Goal: Navigation & Orientation: Find specific page/section

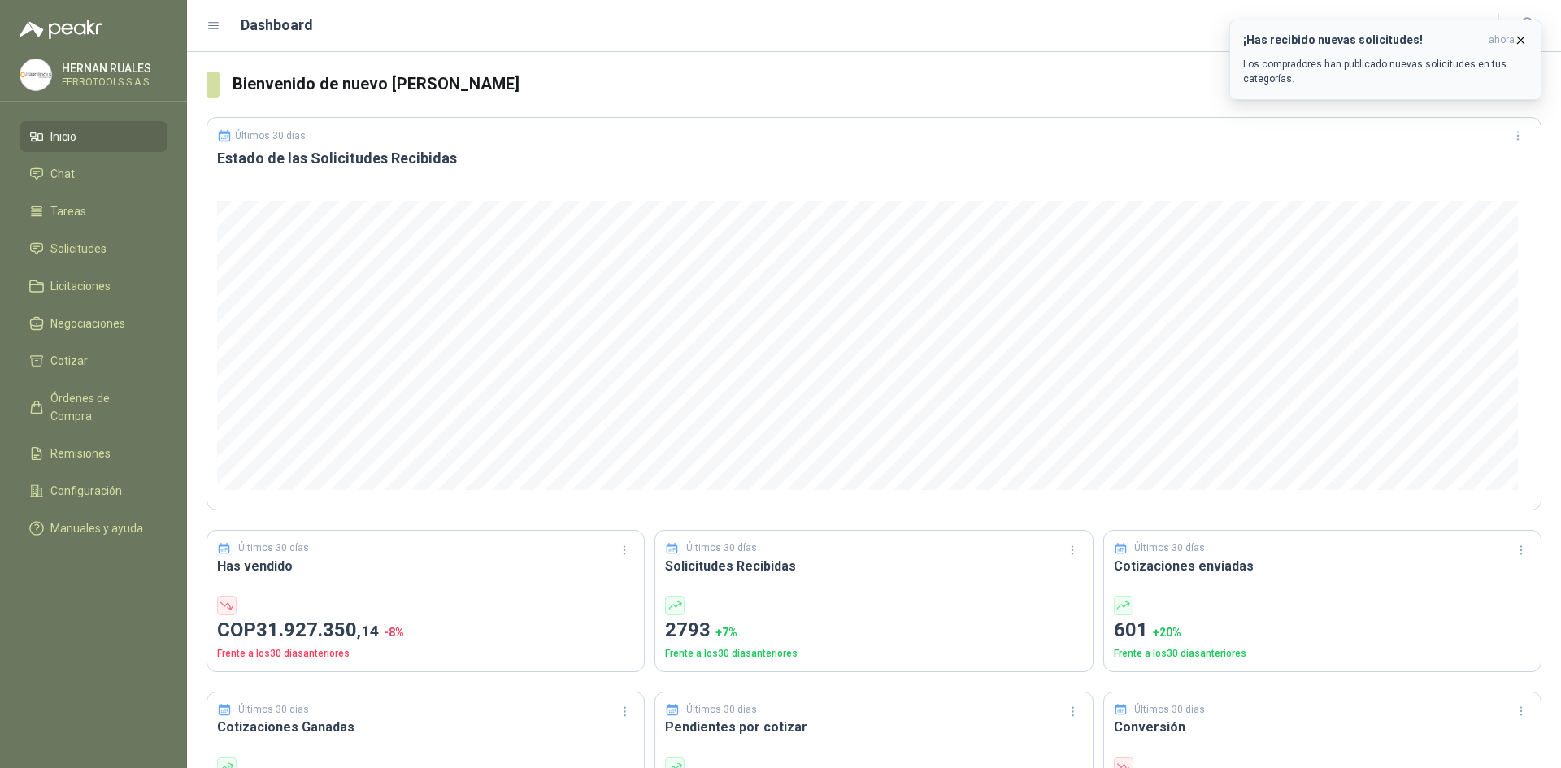
click at [1516, 34] on icon "button" at bounding box center [1521, 40] width 14 height 14
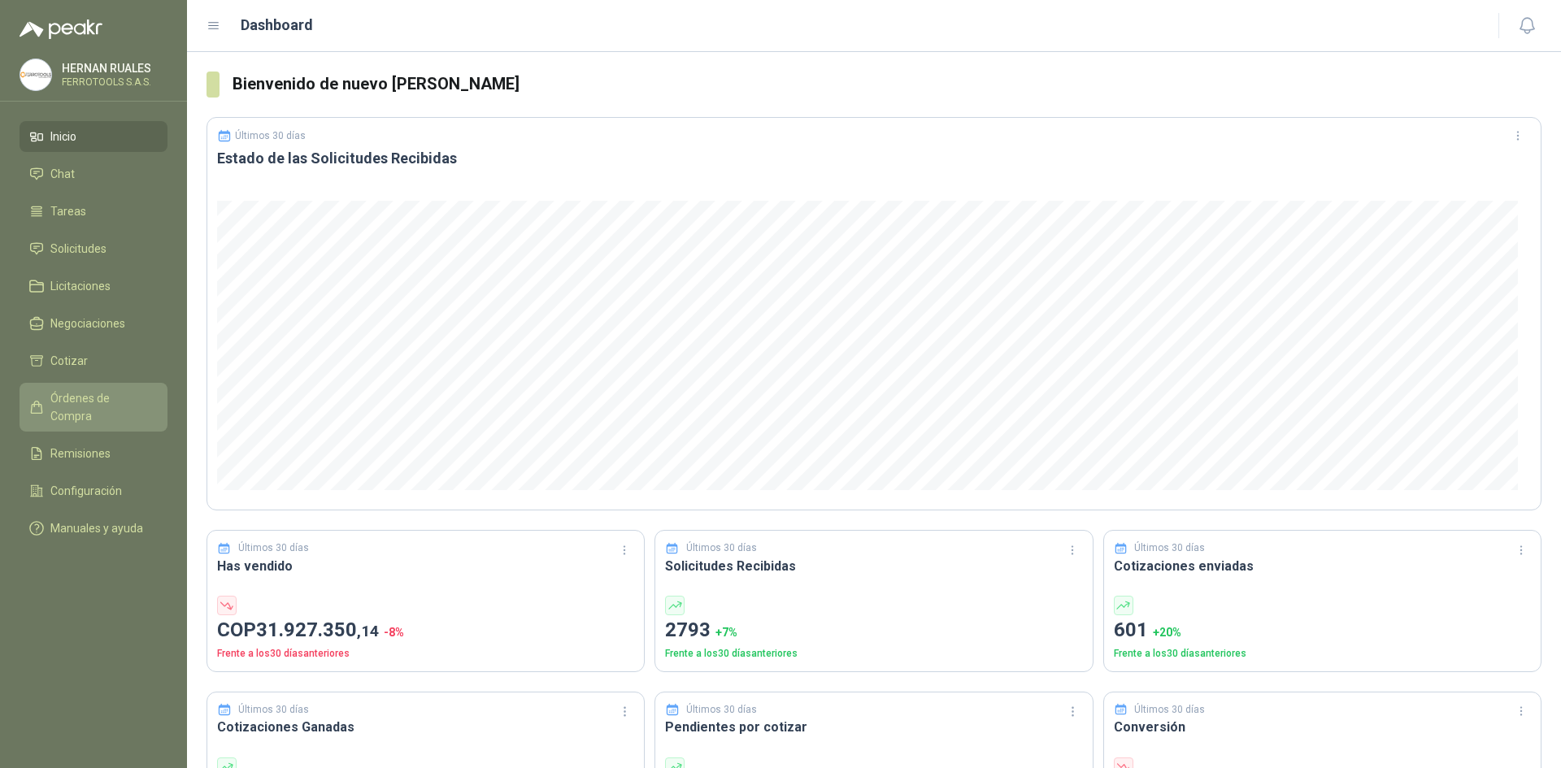
click at [100, 398] on span "Órdenes de Compra" at bounding box center [101, 408] width 102 height 36
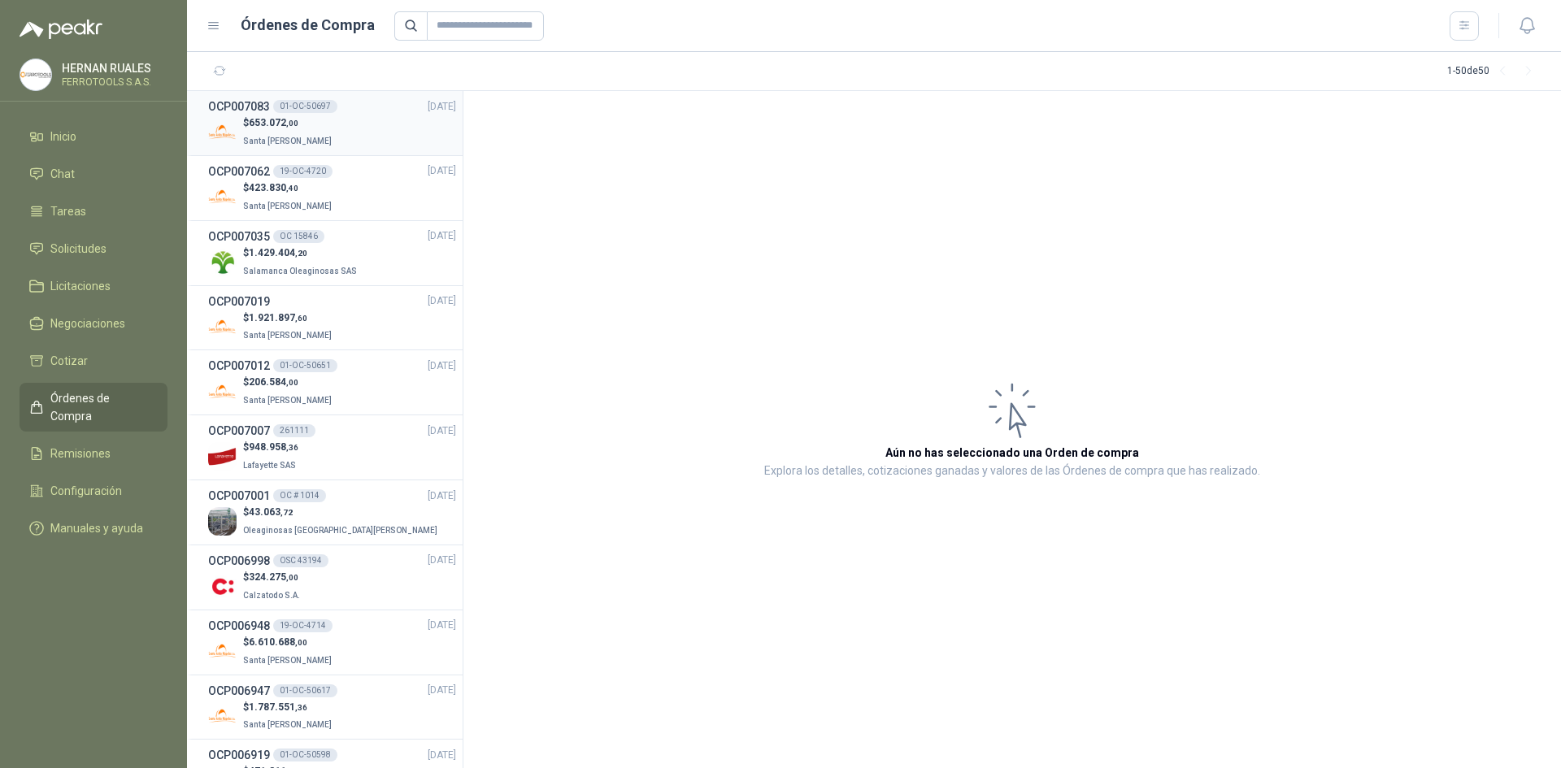
click at [365, 120] on div "$ 653.072 ,00 Santa [PERSON_NAME]" at bounding box center [332, 131] width 248 height 33
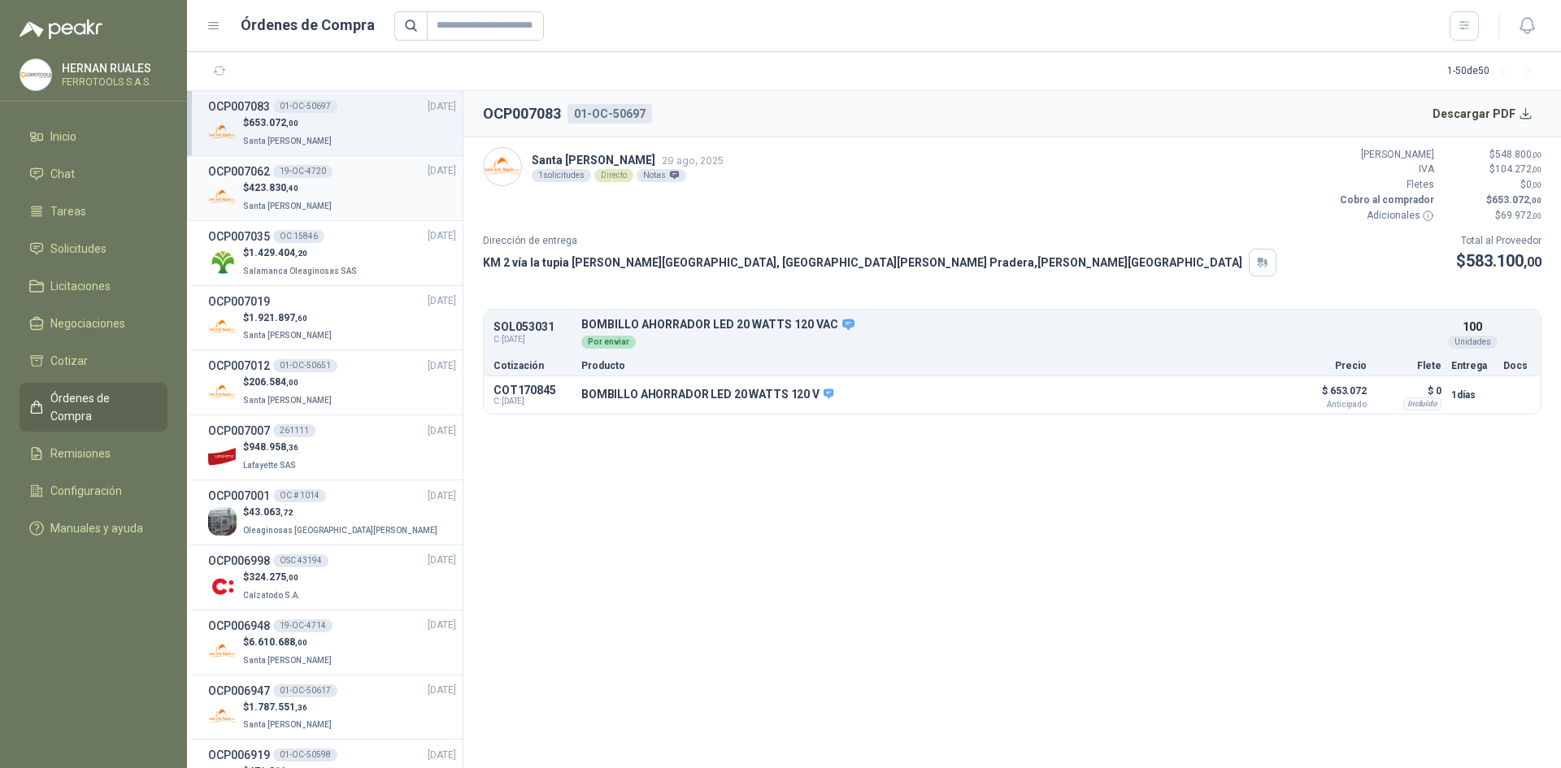
click at [359, 197] on div "$ 423.830 ,40 Santa [PERSON_NAME]" at bounding box center [332, 197] width 248 height 33
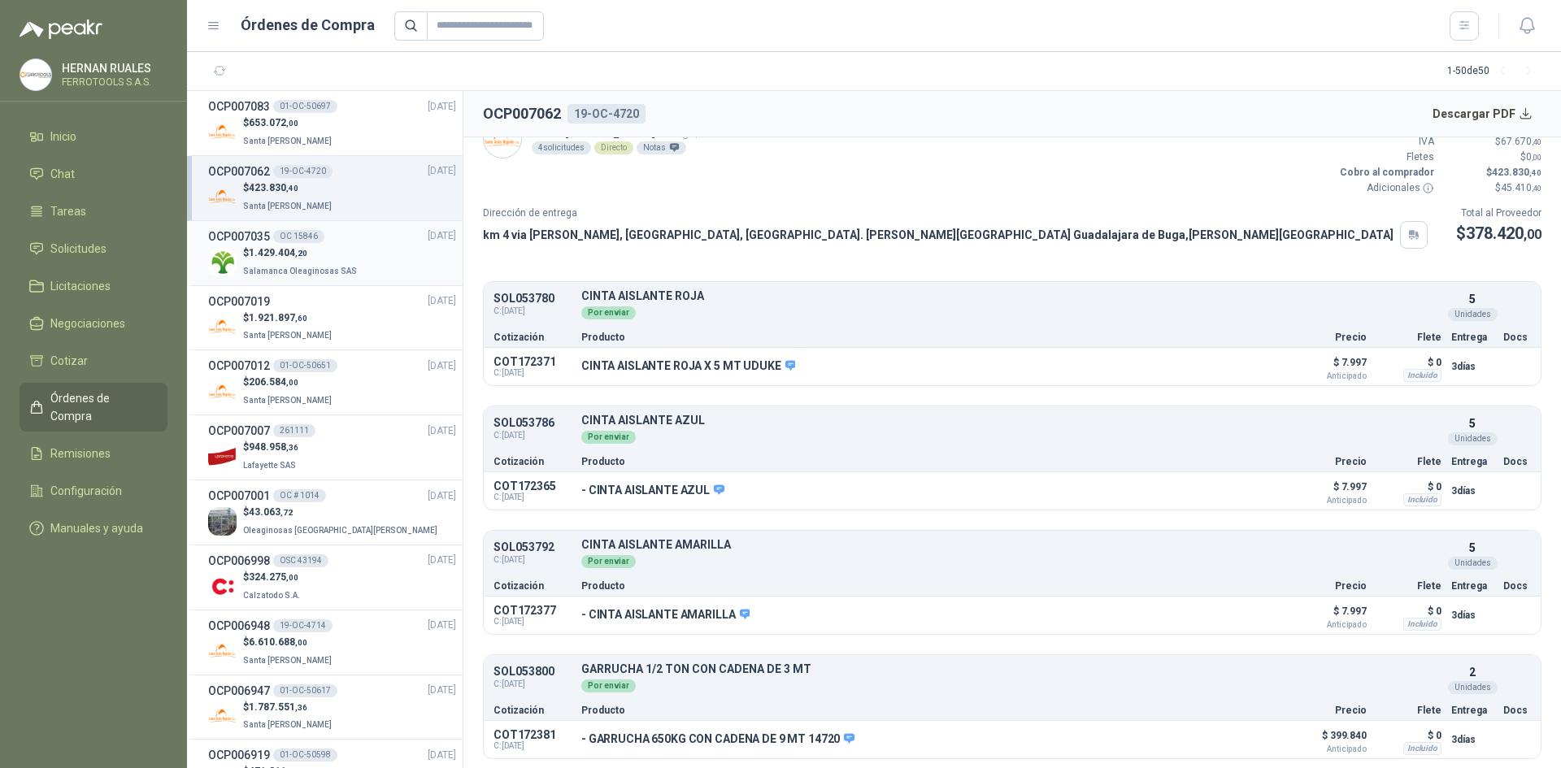
scroll to position [81, 0]
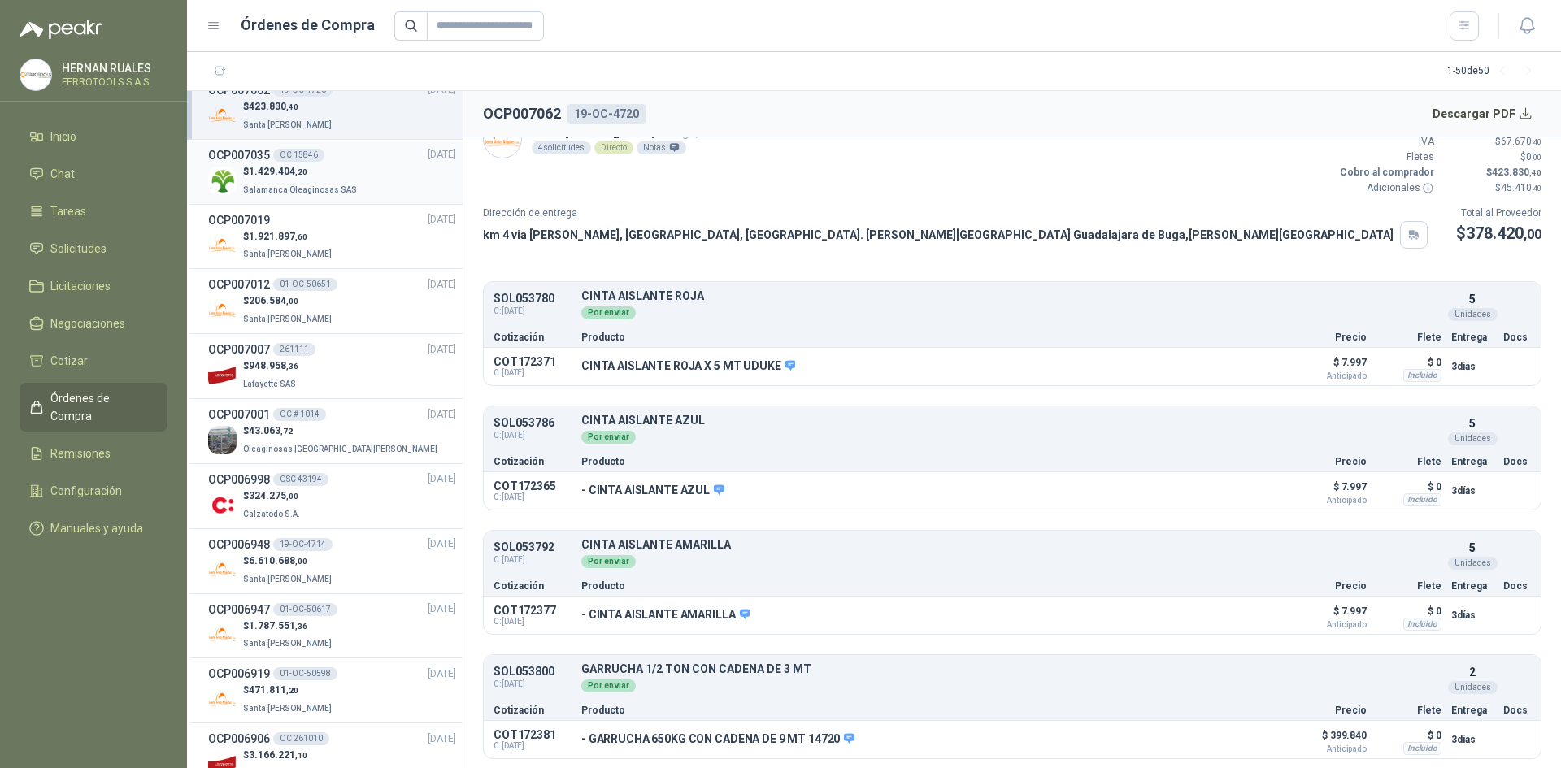
click at [326, 189] on span "Salamanca Oleaginosas SAS" at bounding box center [300, 189] width 114 height 9
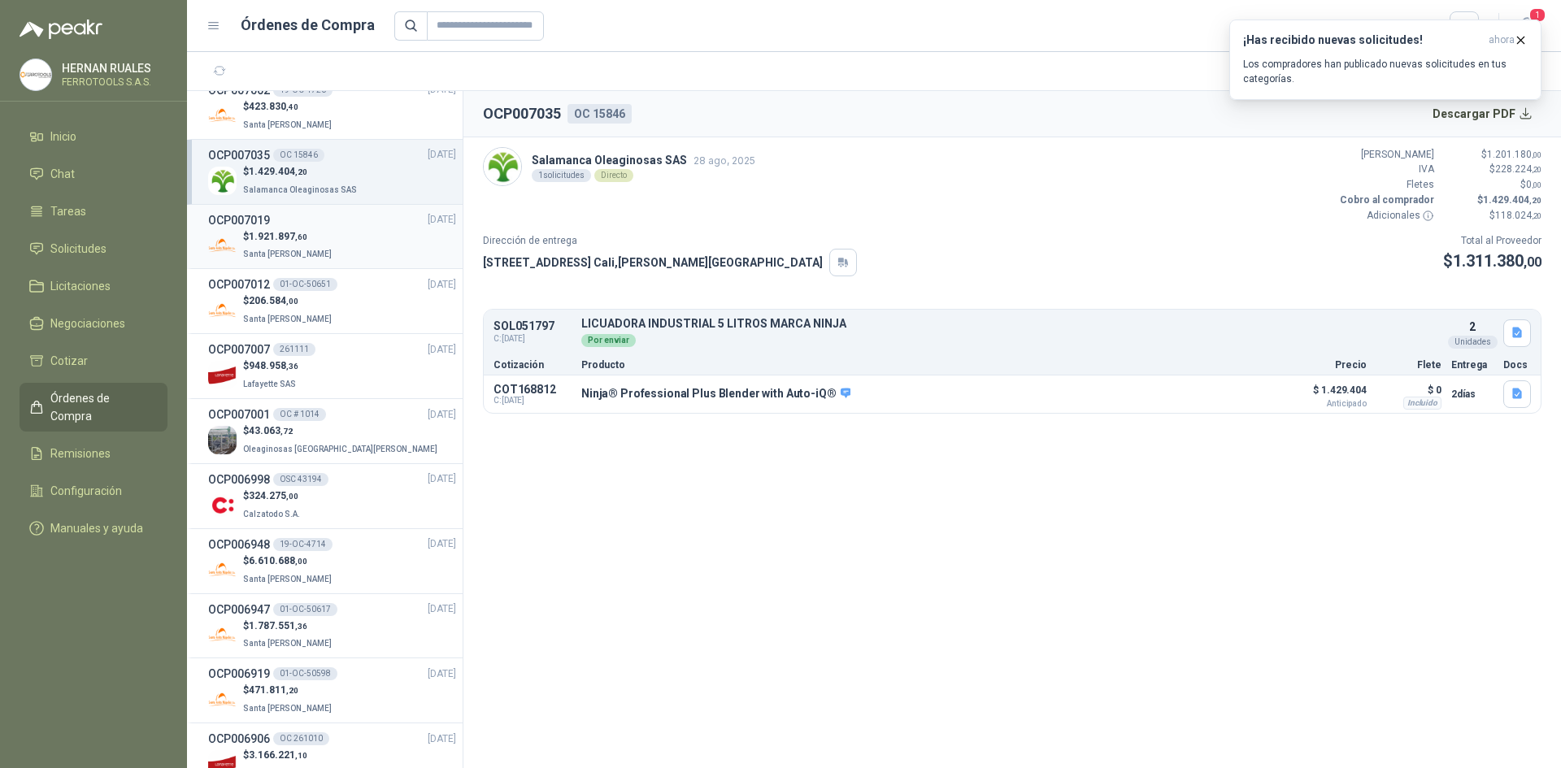
click at [400, 250] on div "$ 1.921.897 ,60 Santa [PERSON_NAME]" at bounding box center [332, 245] width 248 height 33
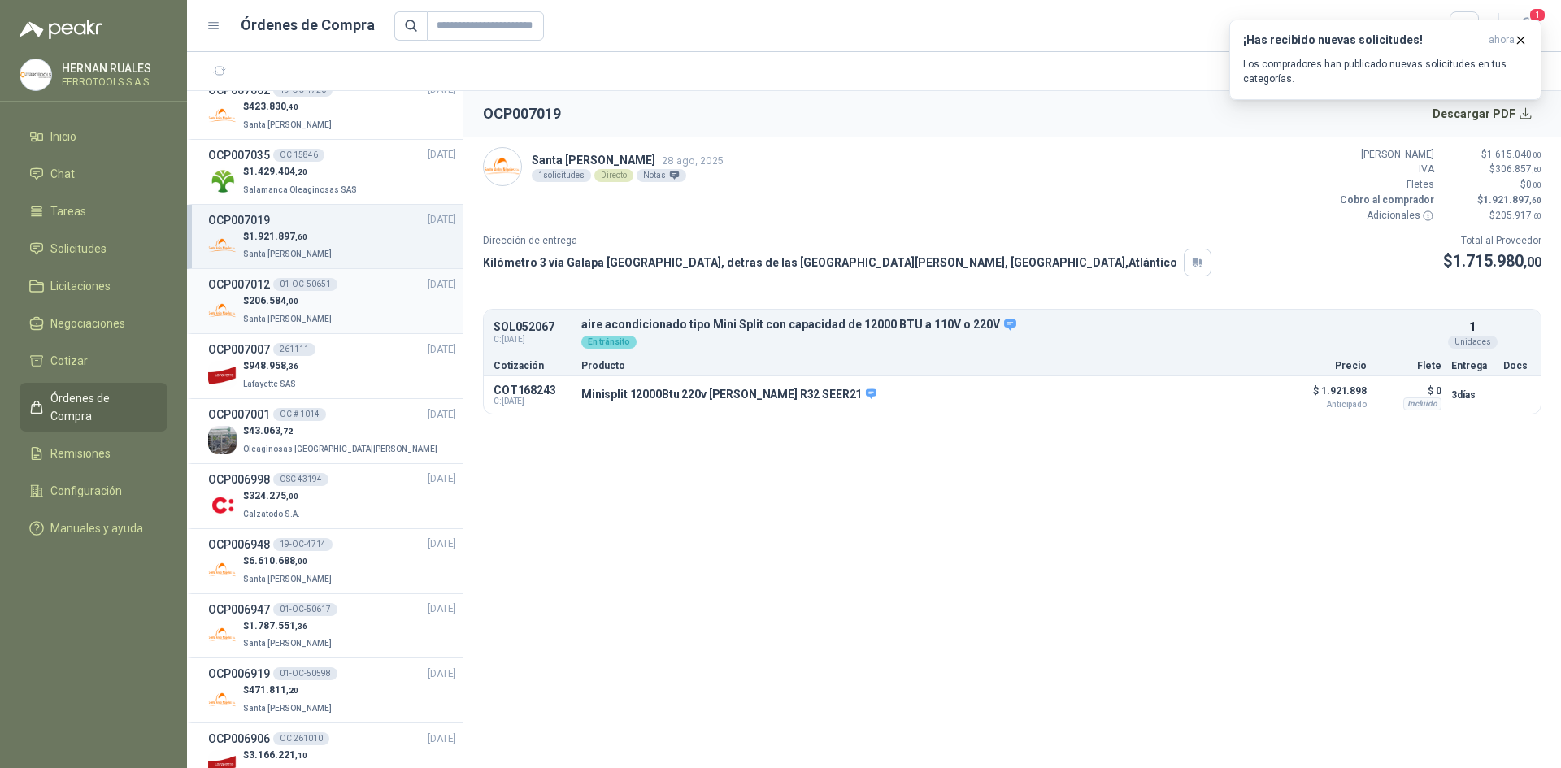
click at [400, 303] on div "$ 206.584 ,00 Santa [PERSON_NAME]" at bounding box center [332, 310] width 248 height 33
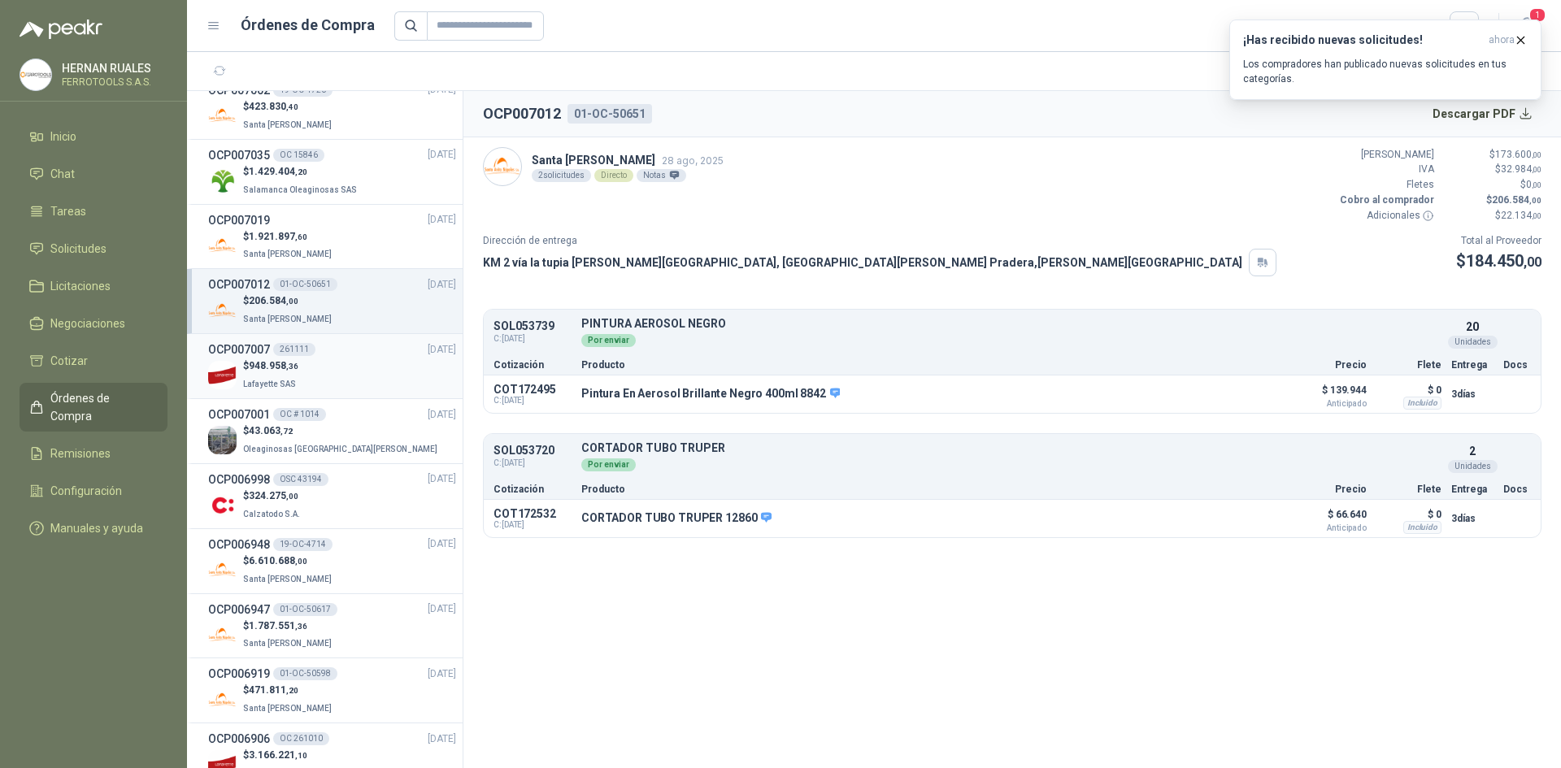
click at [386, 377] on div "$ 948.958 ,36 [GEOGRAPHIC_DATA]" at bounding box center [332, 375] width 248 height 33
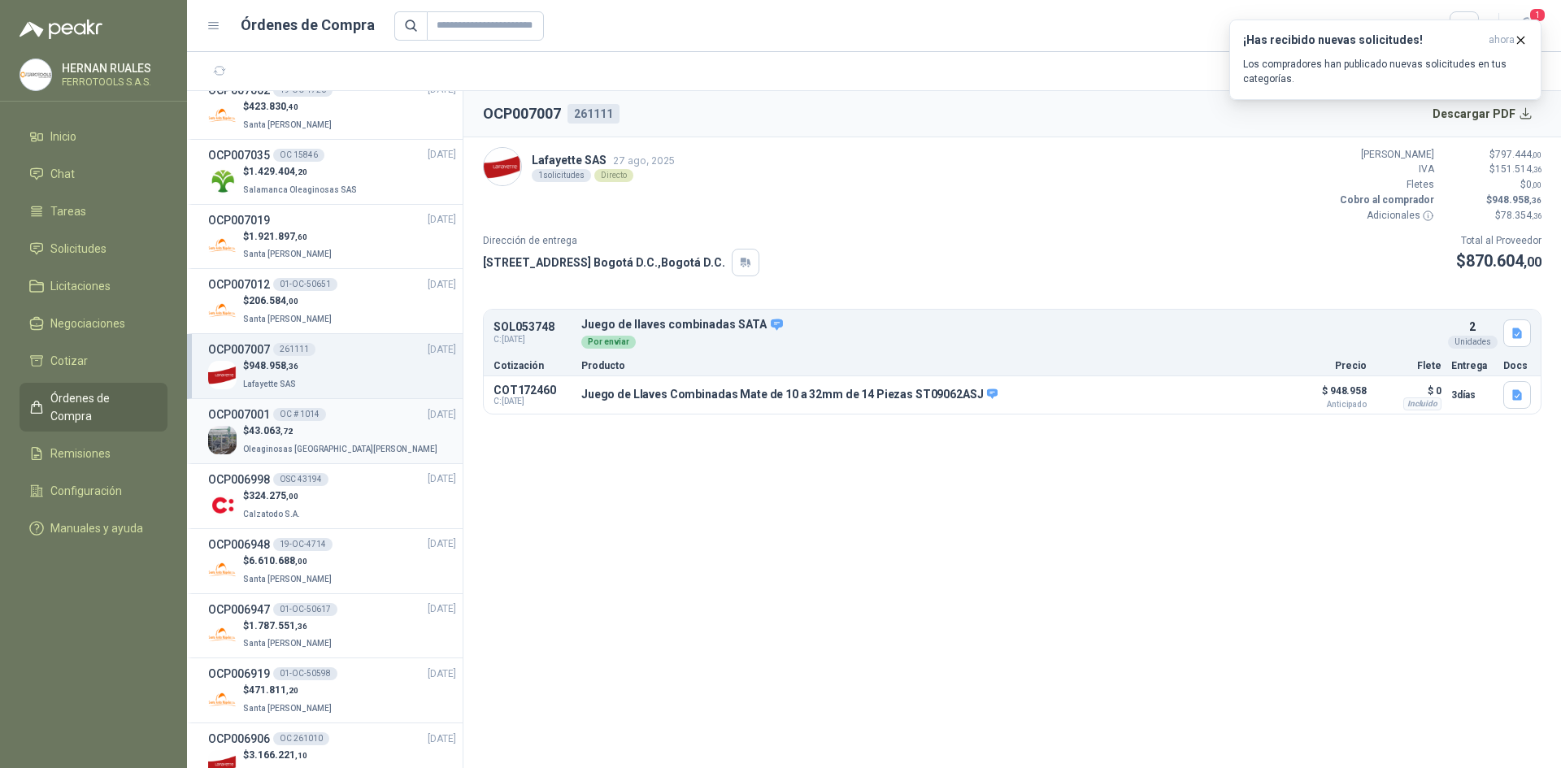
click at [382, 423] on div "OCP007001 OC # 1014 [DATE]" at bounding box center [332, 415] width 248 height 18
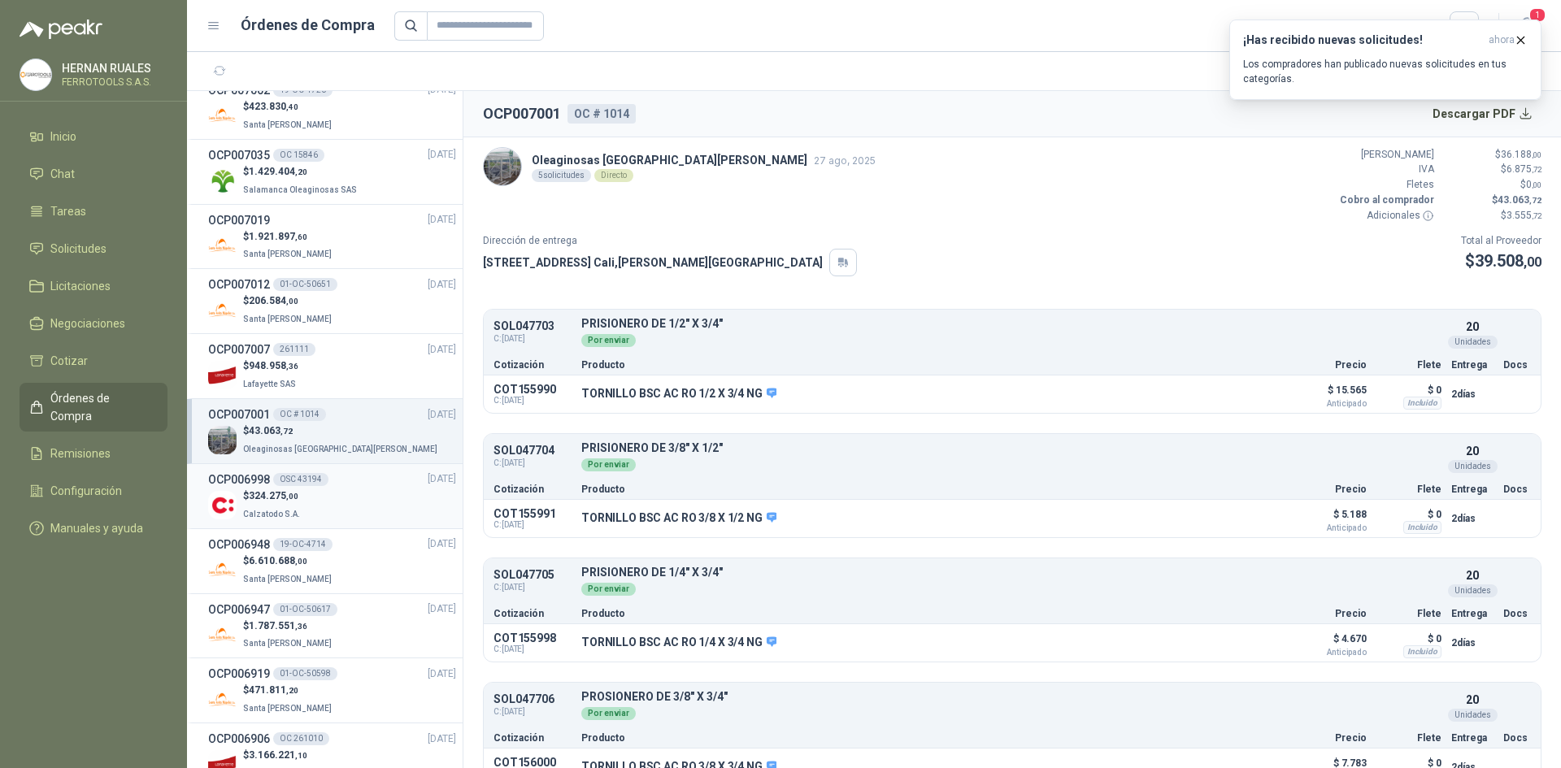
scroll to position [407, 0]
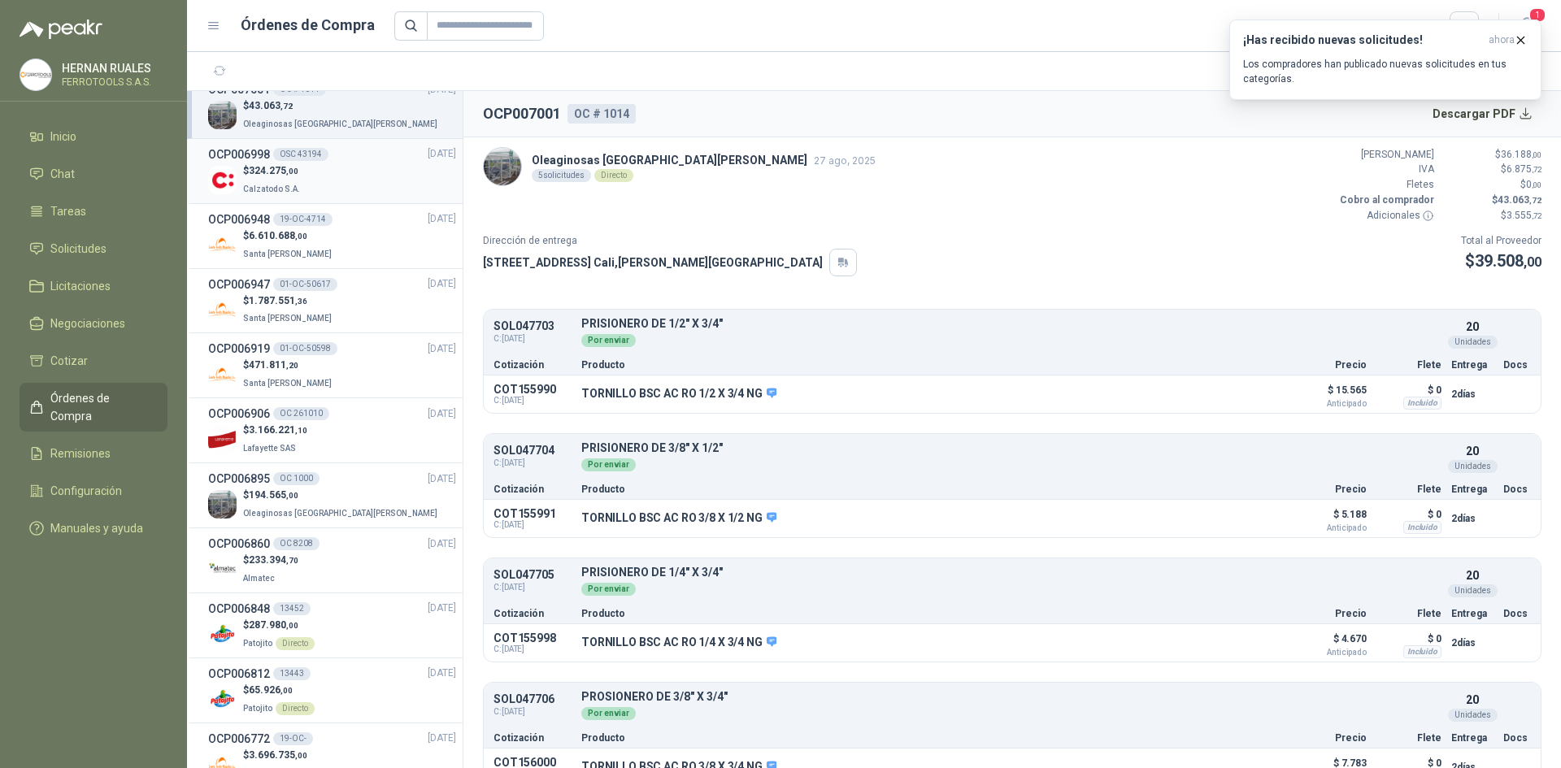
click at [348, 182] on div "$ 324.275 ,00 Calzatodo S.A." at bounding box center [332, 179] width 248 height 33
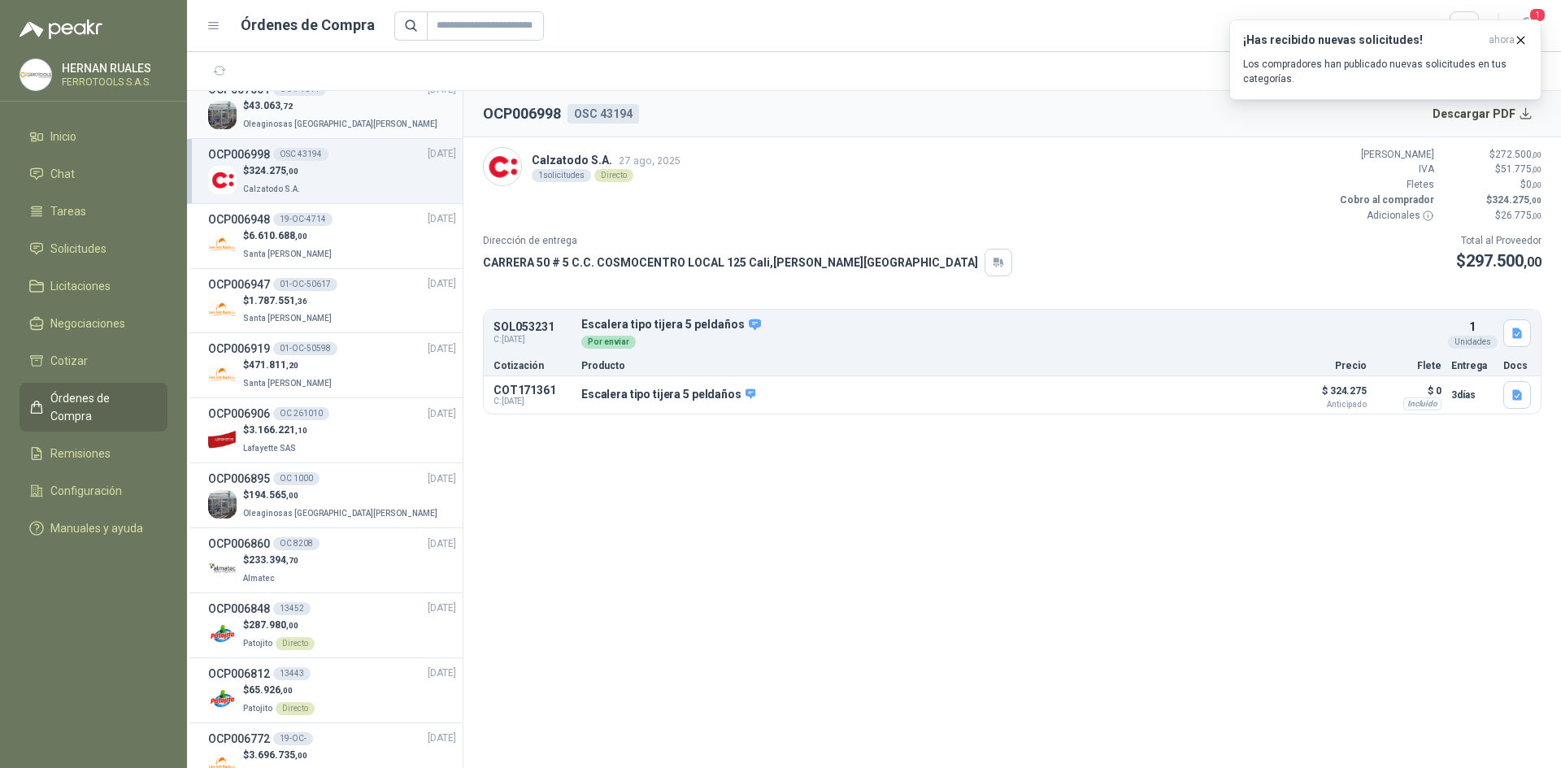
click at [318, 114] on p "Oleaginosas [GEOGRAPHIC_DATA][PERSON_NAME]" at bounding box center [342, 123] width 198 height 18
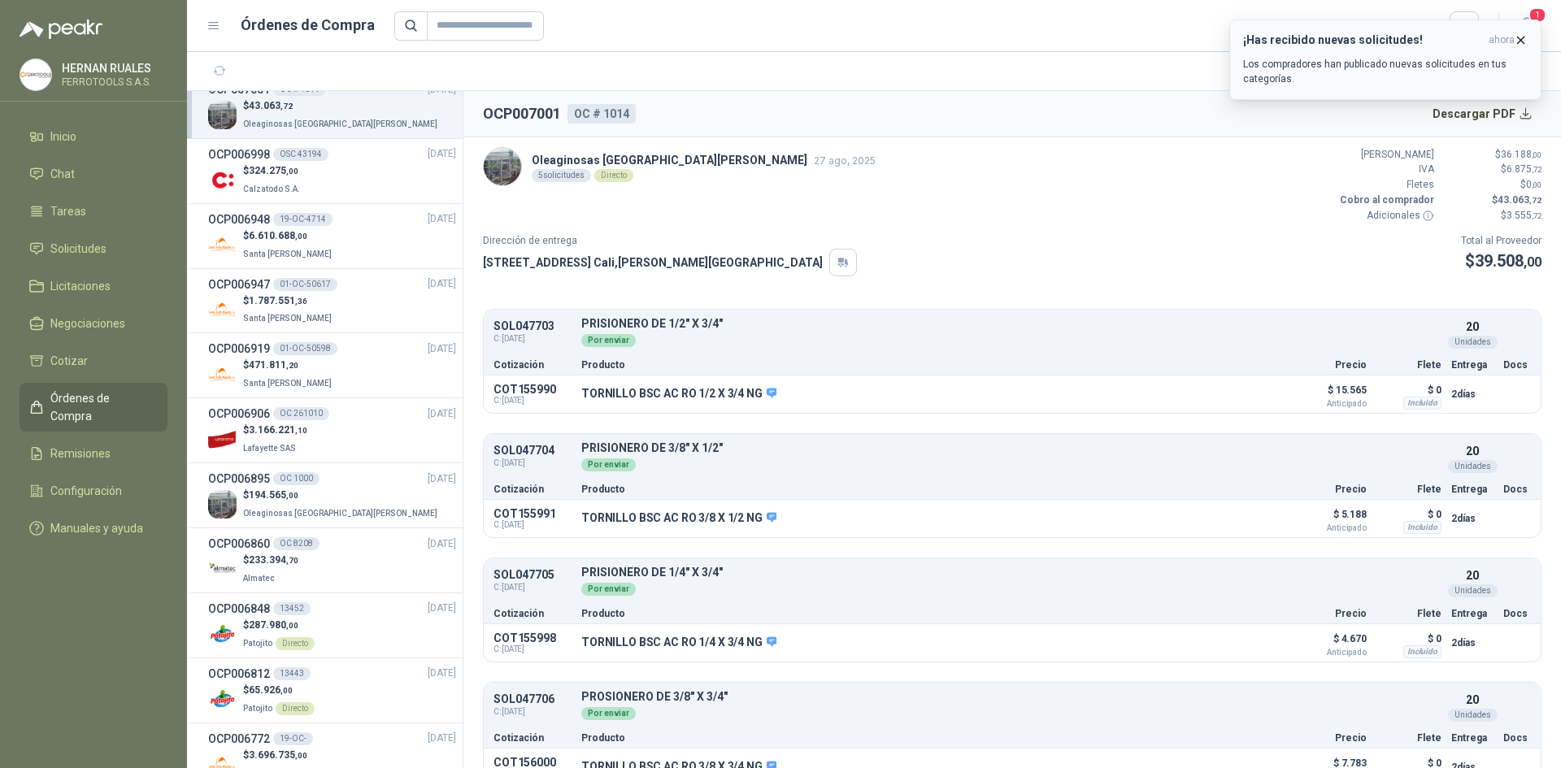
click at [1524, 37] on icon "button" at bounding box center [1521, 40] width 7 height 7
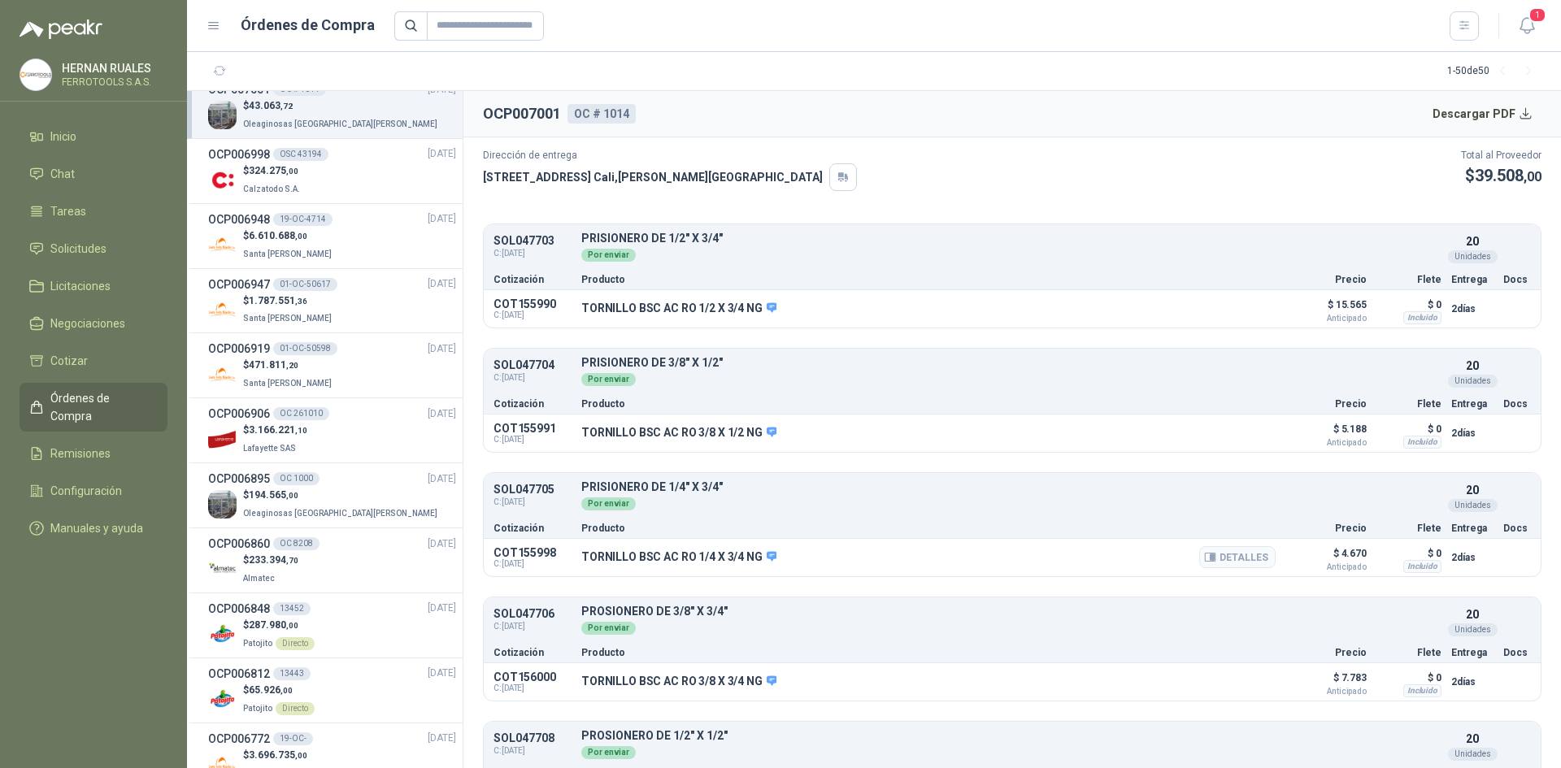
scroll to position [152, 0]
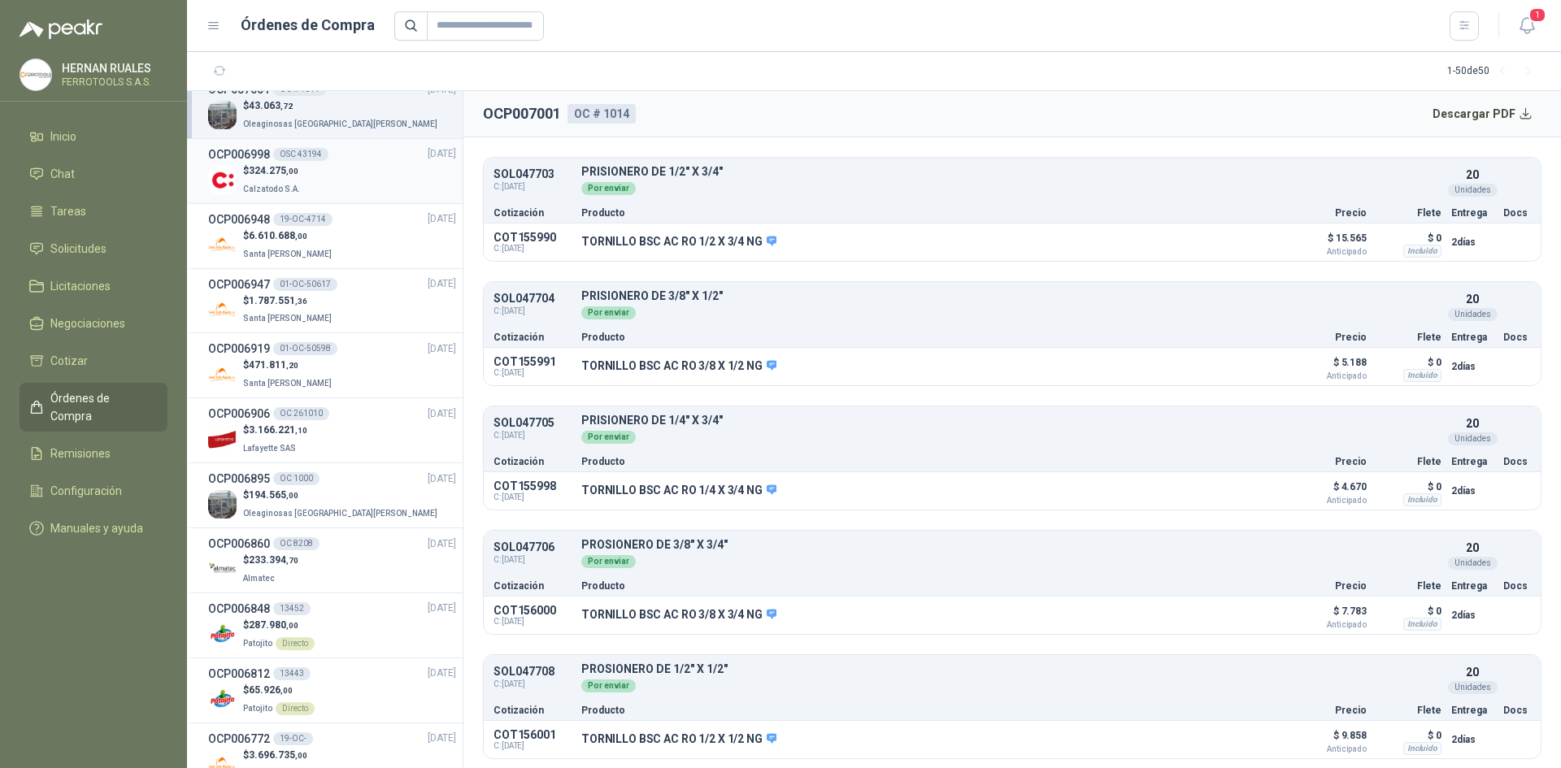
click at [337, 172] on div "$ 324.275 ,00 Calzatodo S.A." at bounding box center [332, 179] width 248 height 33
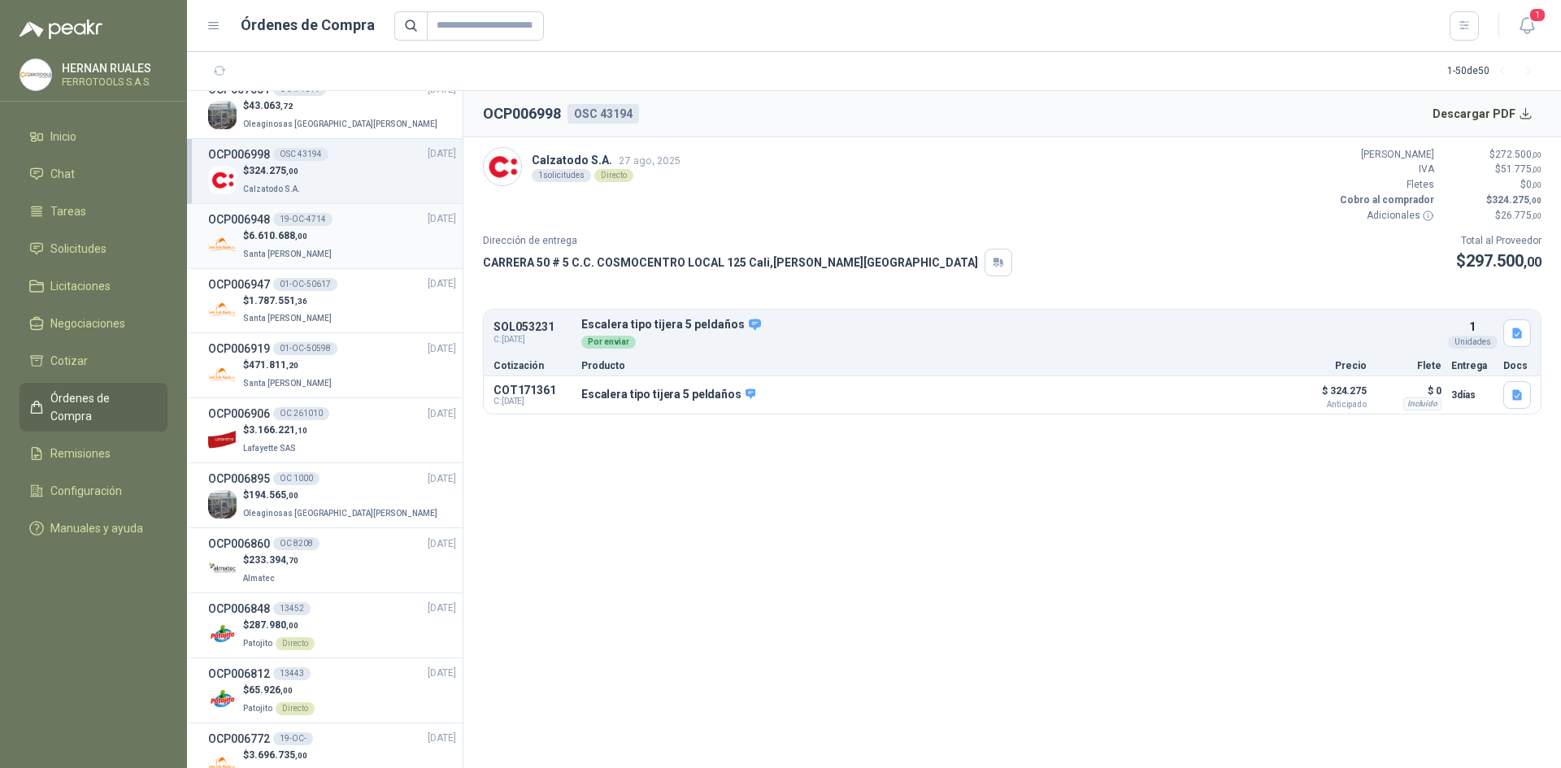
click at [324, 242] on div "$ 6.610.688 ,00 Santa [PERSON_NAME]" at bounding box center [332, 245] width 248 height 33
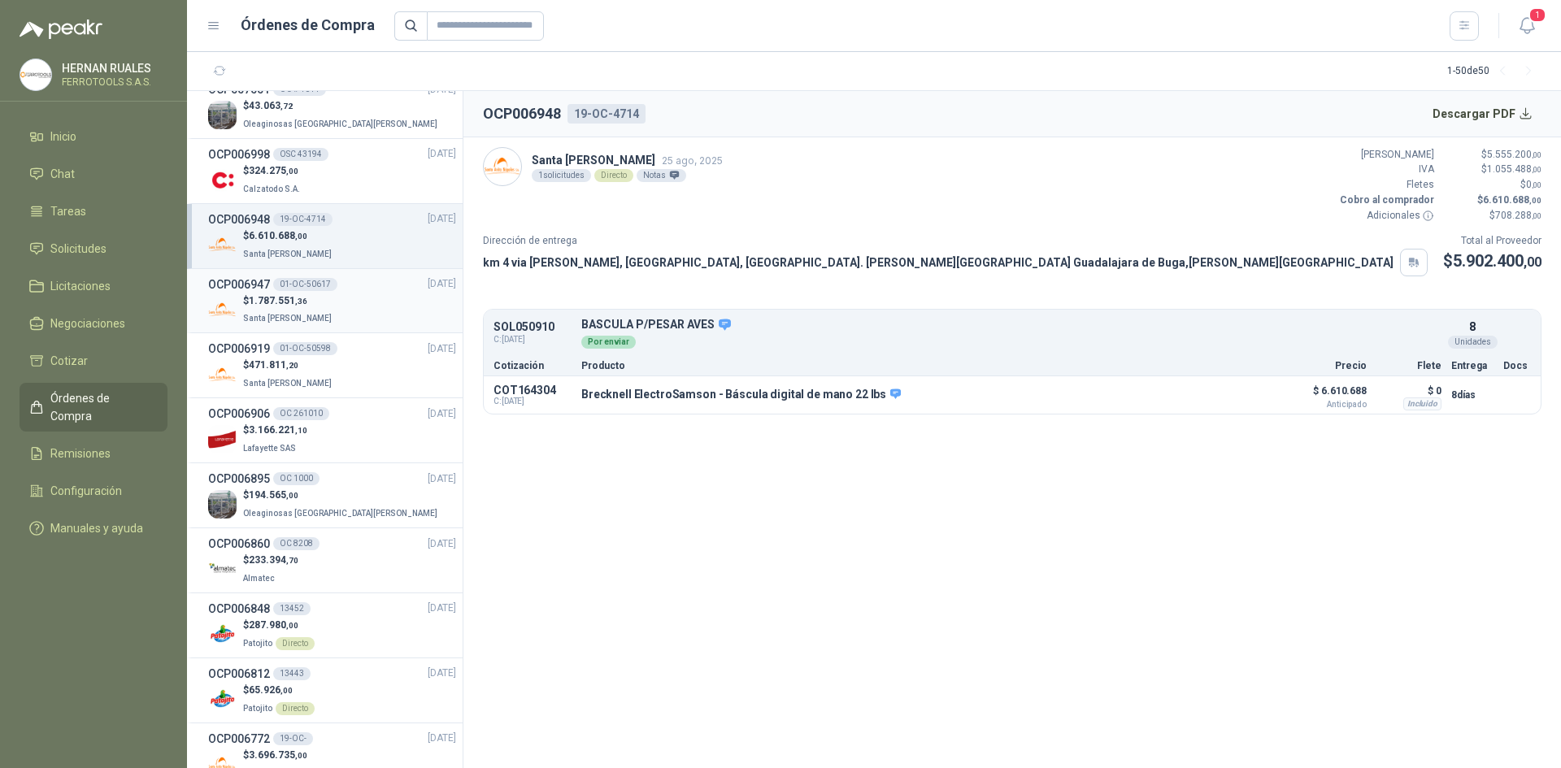
click at [352, 299] on div "$ 1.787.551 ,36 [GEOGRAPHIC_DATA][PERSON_NAME]" at bounding box center [332, 310] width 248 height 33
click at [359, 254] on div "$ 6.610.688 ,00 Santa [PERSON_NAME]" at bounding box center [332, 245] width 248 height 33
click at [364, 316] on div "$ 1.787.551 ,36 [GEOGRAPHIC_DATA][PERSON_NAME]" at bounding box center [332, 310] width 248 height 33
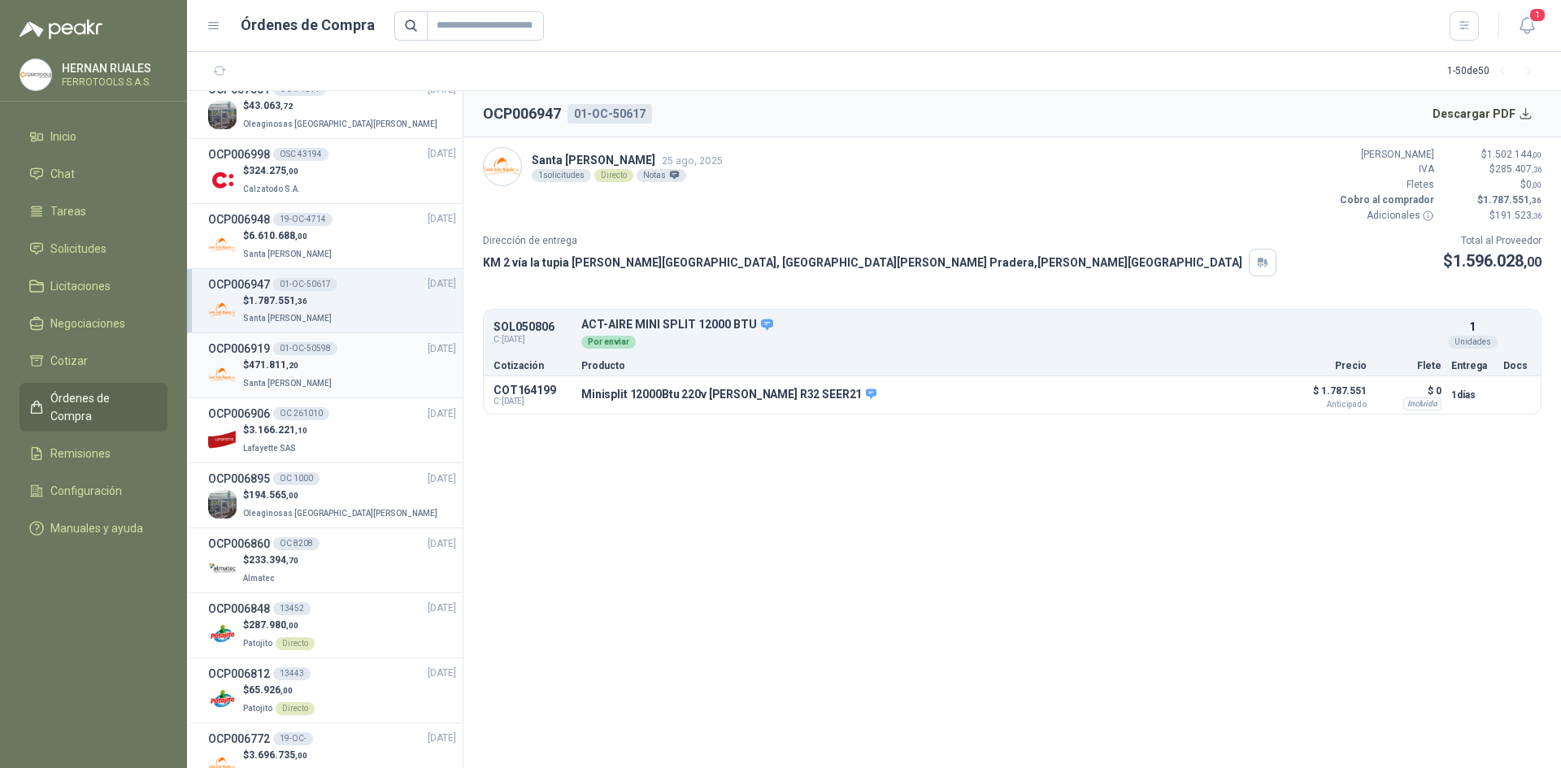
click at [357, 379] on div "$ 471.811 ,20 Santa [PERSON_NAME]" at bounding box center [332, 374] width 248 height 33
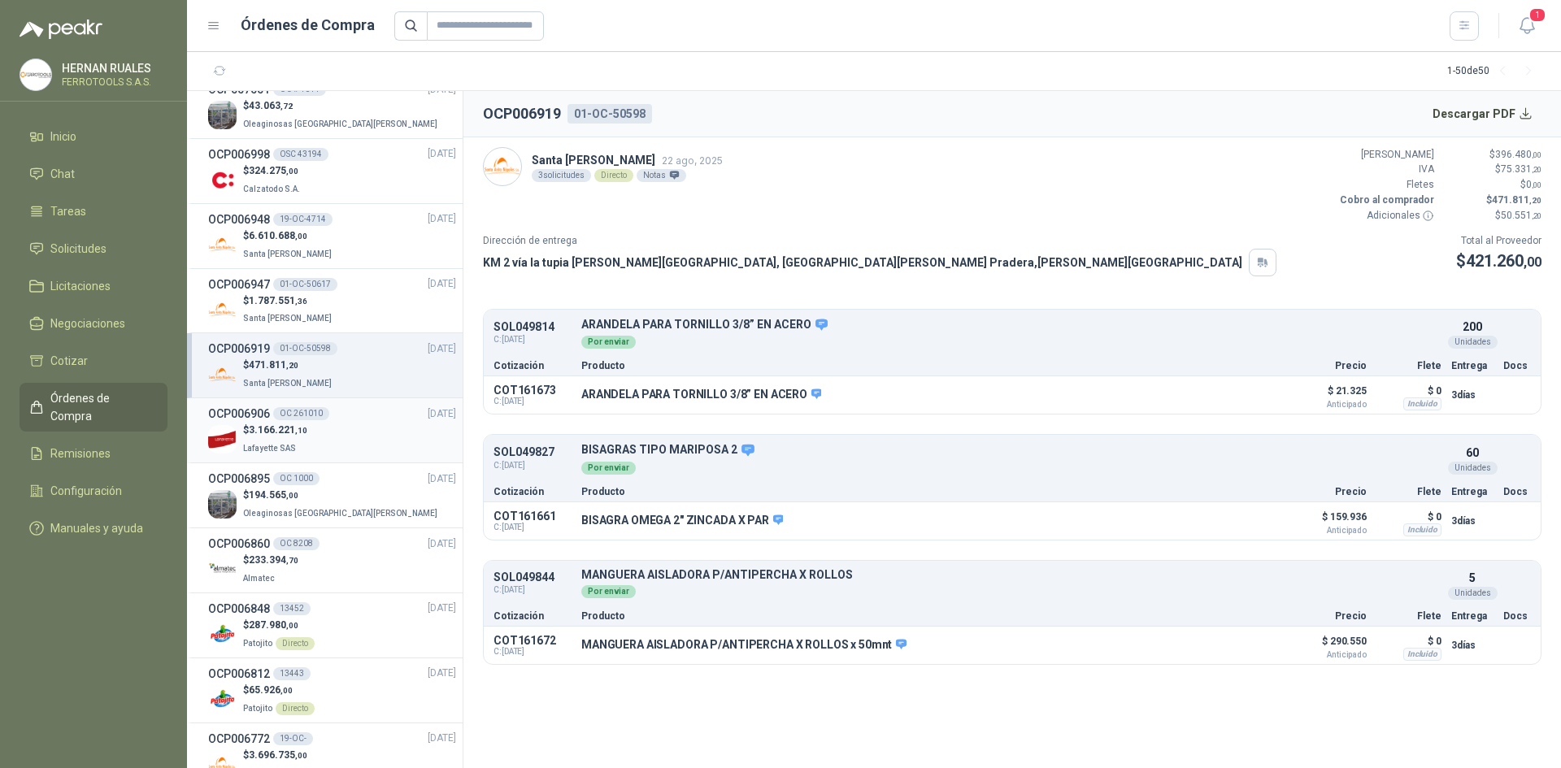
click at [318, 442] on div "$ 3.166.221 ,10 Lafayette SAS" at bounding box center [332, 439] width 248 height 33
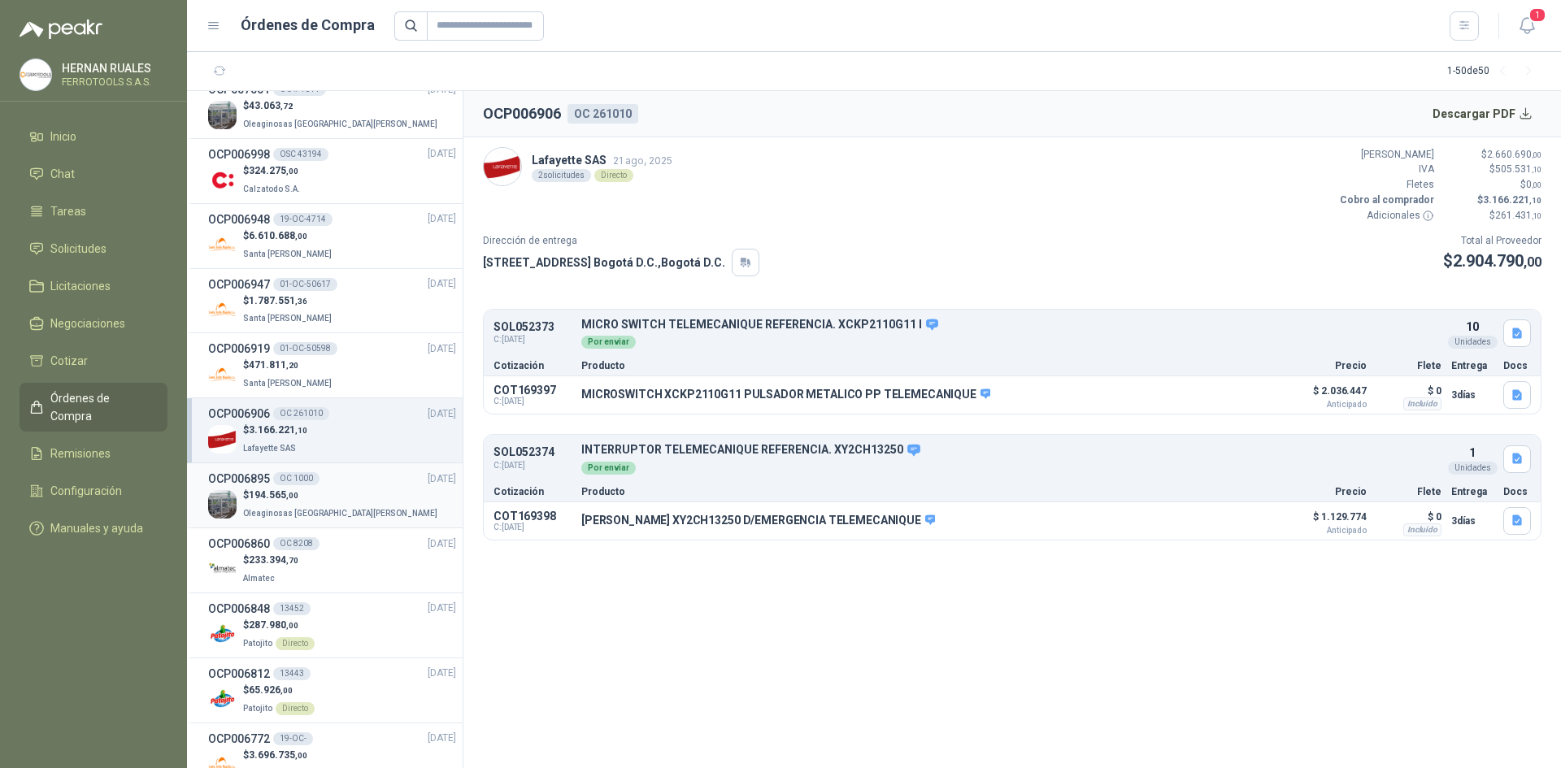
click at [328, 502] on p "$ 194.565 ,00" at bounding box center [342, 495] width 198 height 15
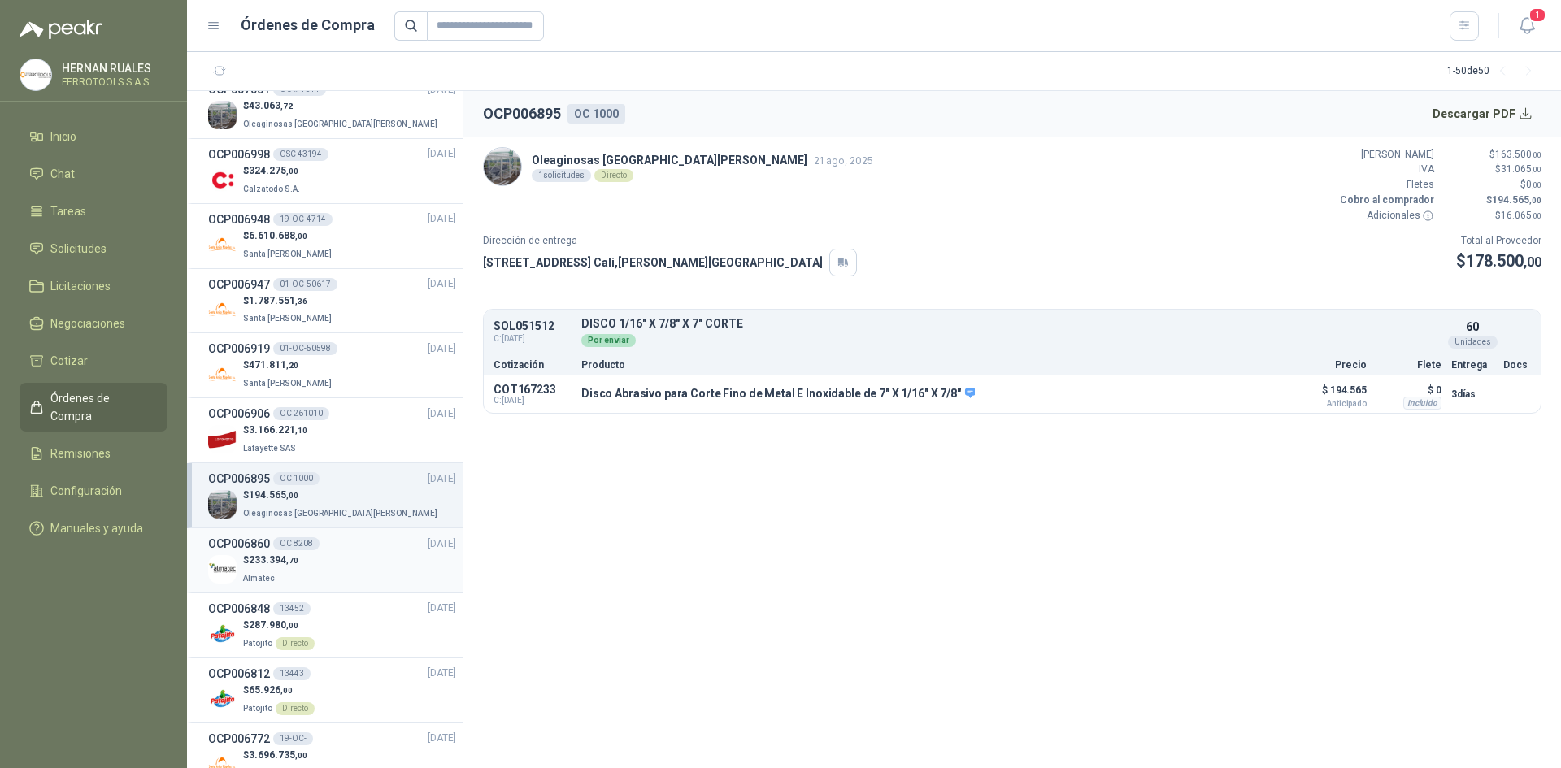
click at [363, 572] on div "$ 233.394 ,70 Almatec" at bounding box center [332, 569] width 248 height 33
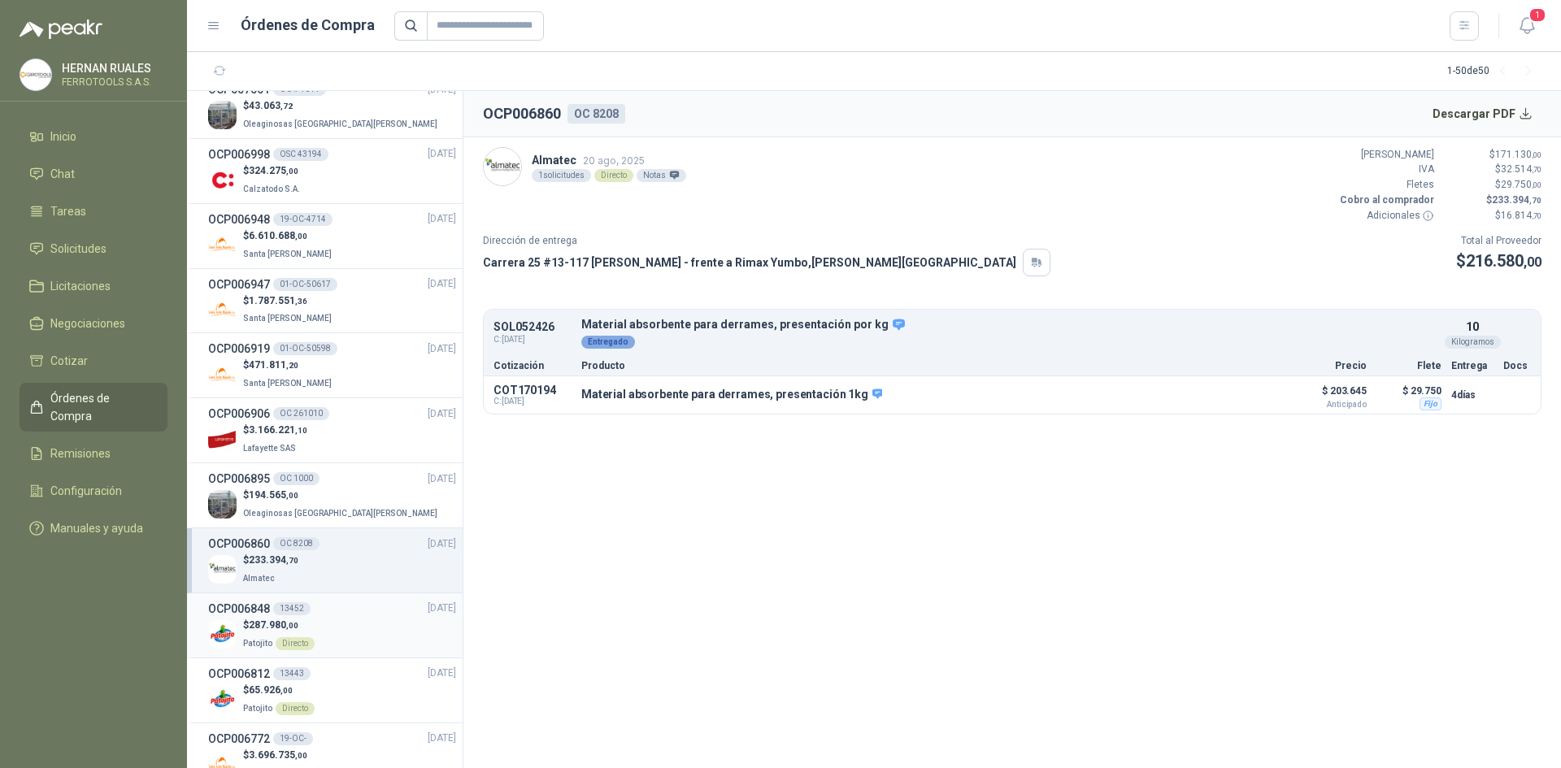
click at [363, 642] on div "$ 287.980 ,00 Patojito Directo" at bounding box center [332, 634] width 248 height 33
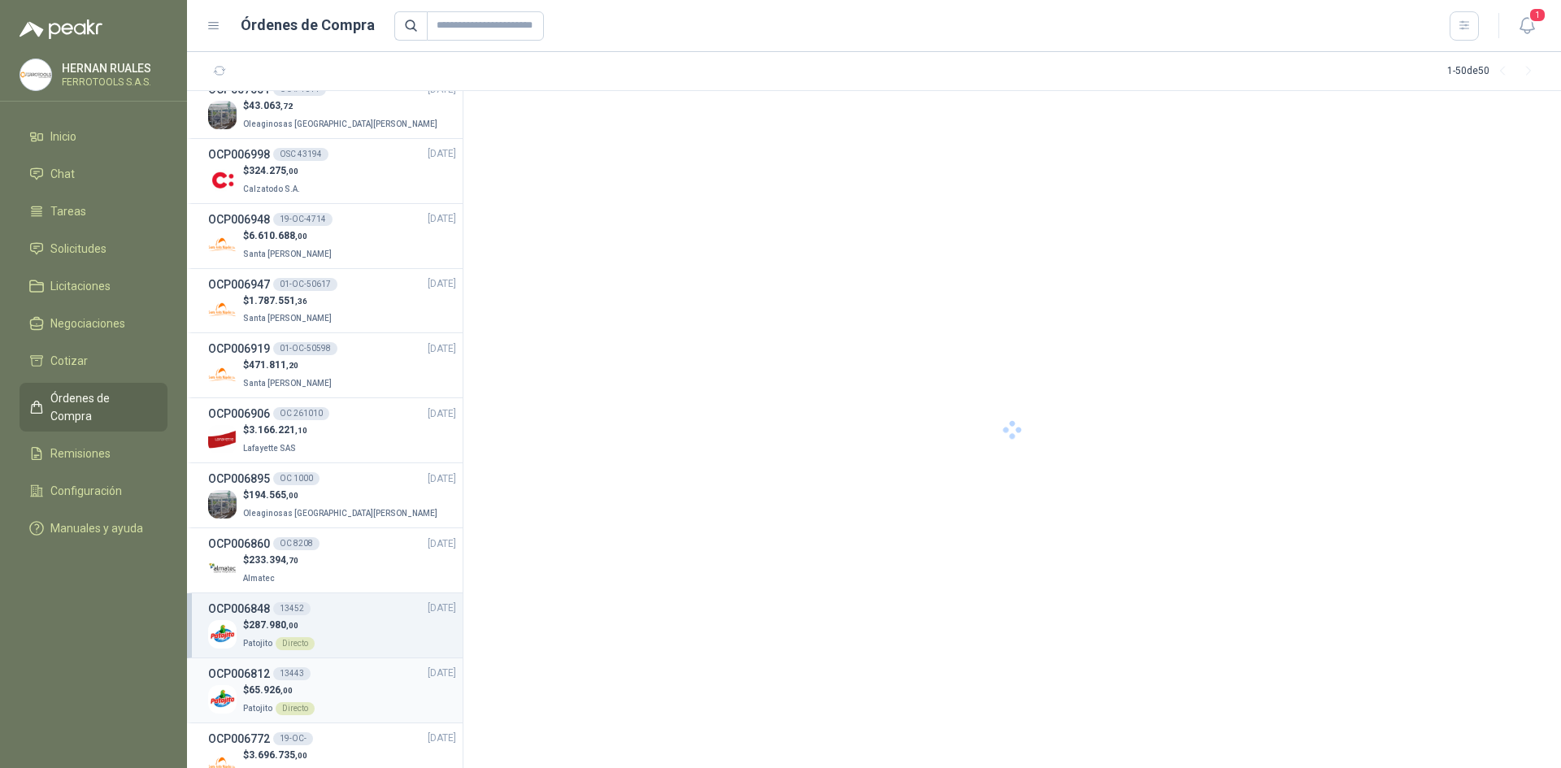
click at [363, 671] on div "OCP006812 13443 [DATE]" at bounding box center [332, 674] width 248 height 18
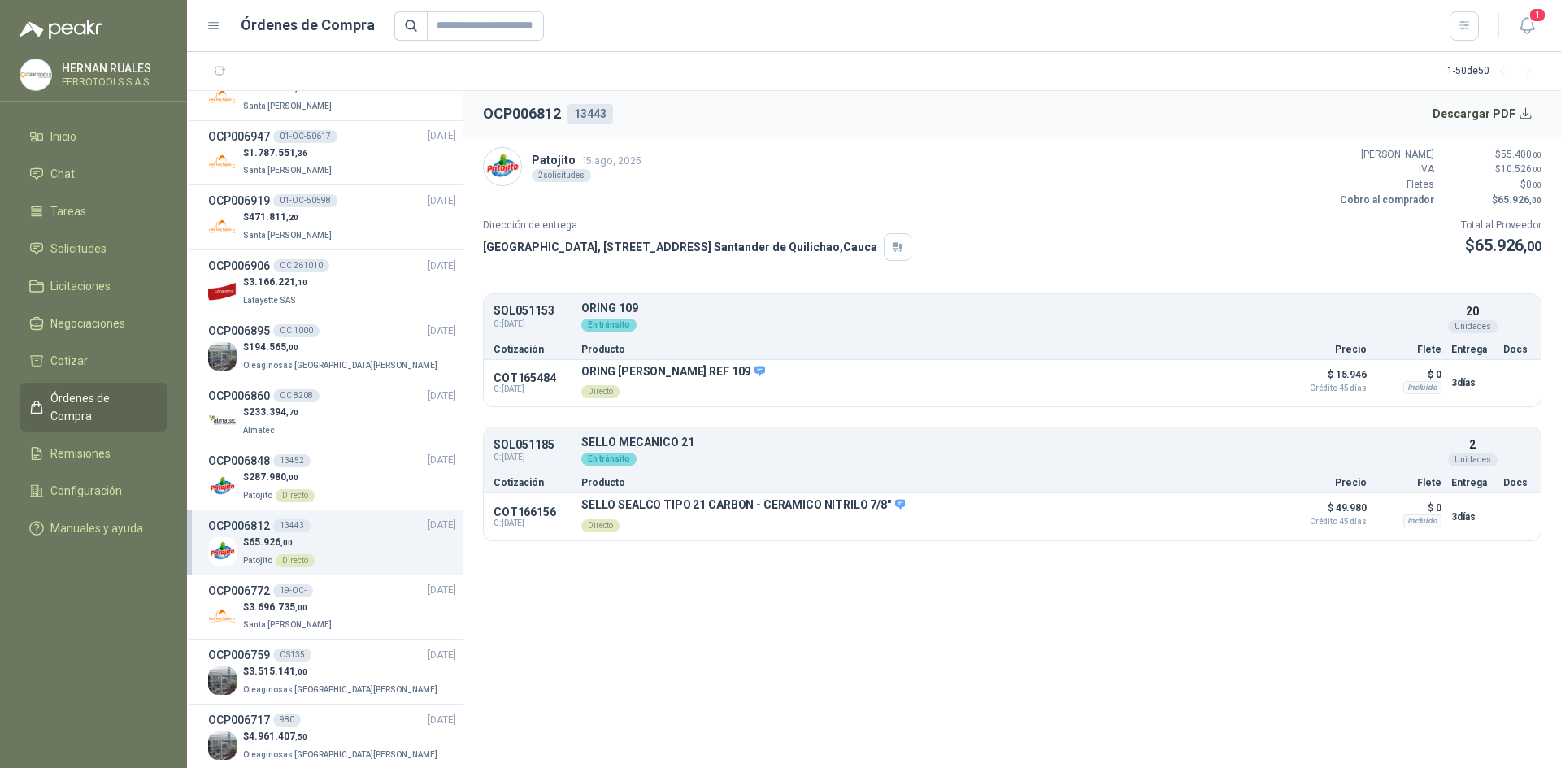
scroll to position [569, 0]
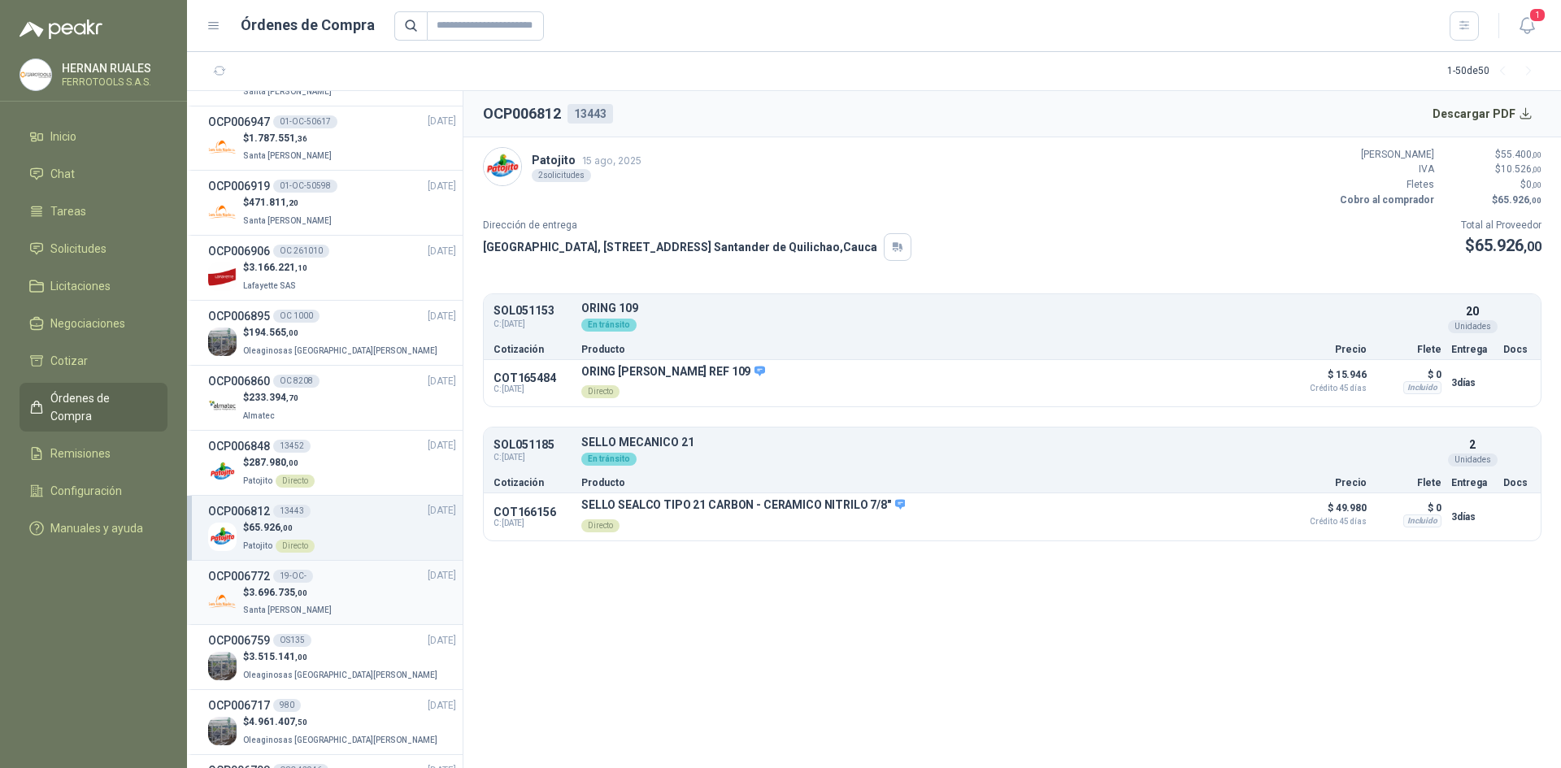
click at [358, 593] on div "$ 3.696.735 ,00 Santa [PERSON_NAME]" at bounding box center [332, 602] width 248 height 33
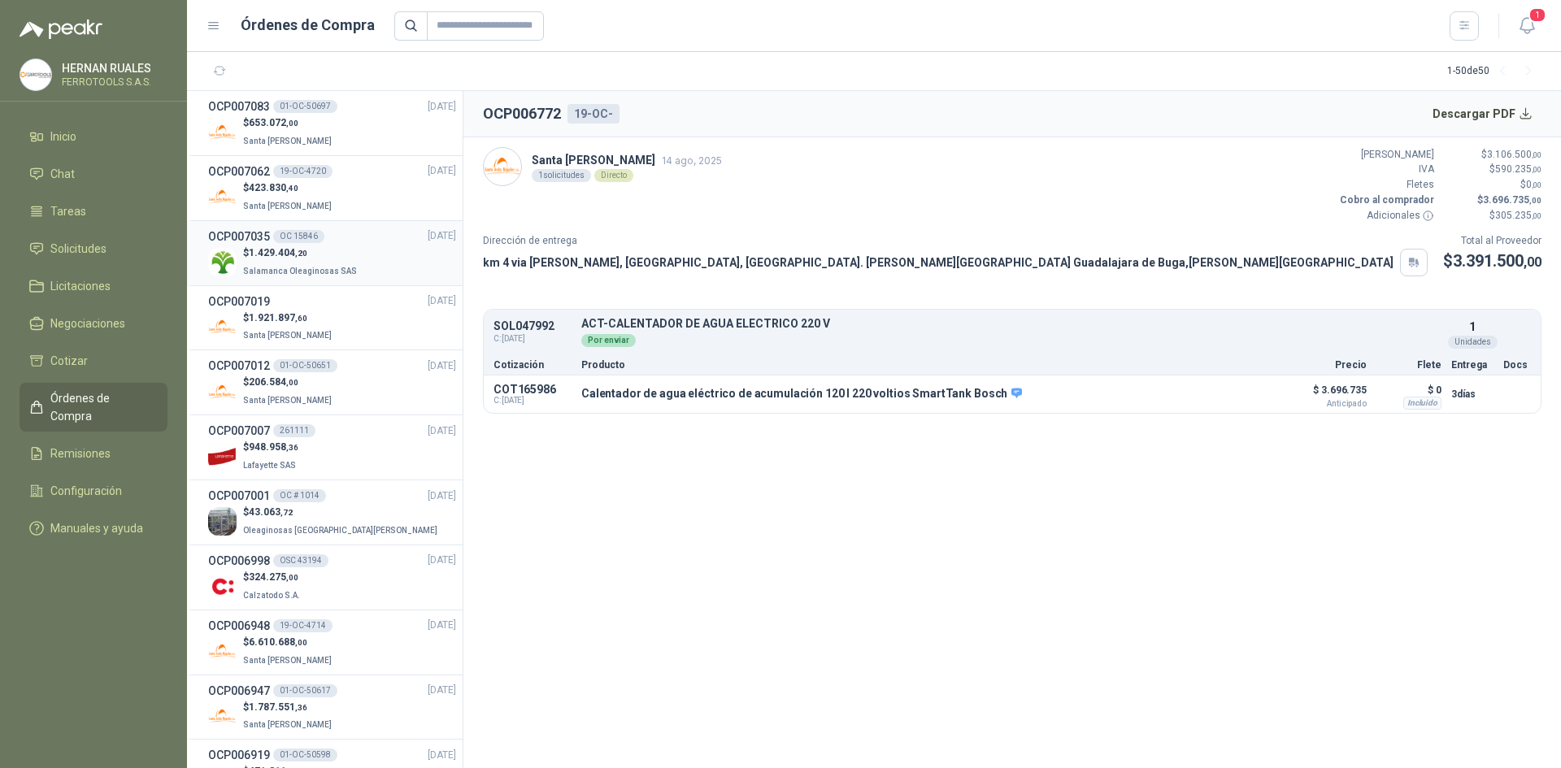
click at [337, 233] on div "OCP007035 OC 15846 [DATE]" at bounding box center [332, 237] width 248 height 18
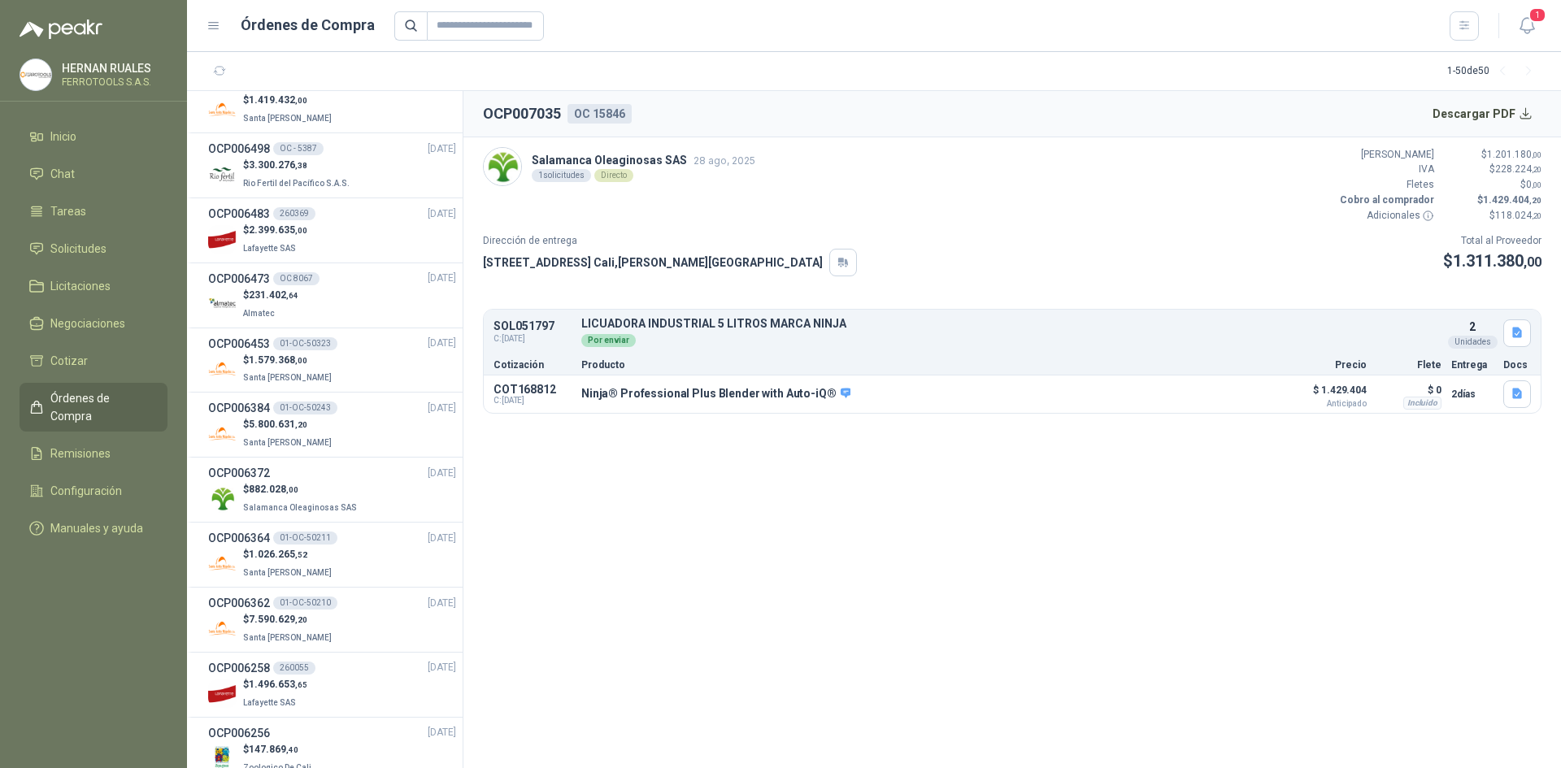
scroll to position [1626, 0]
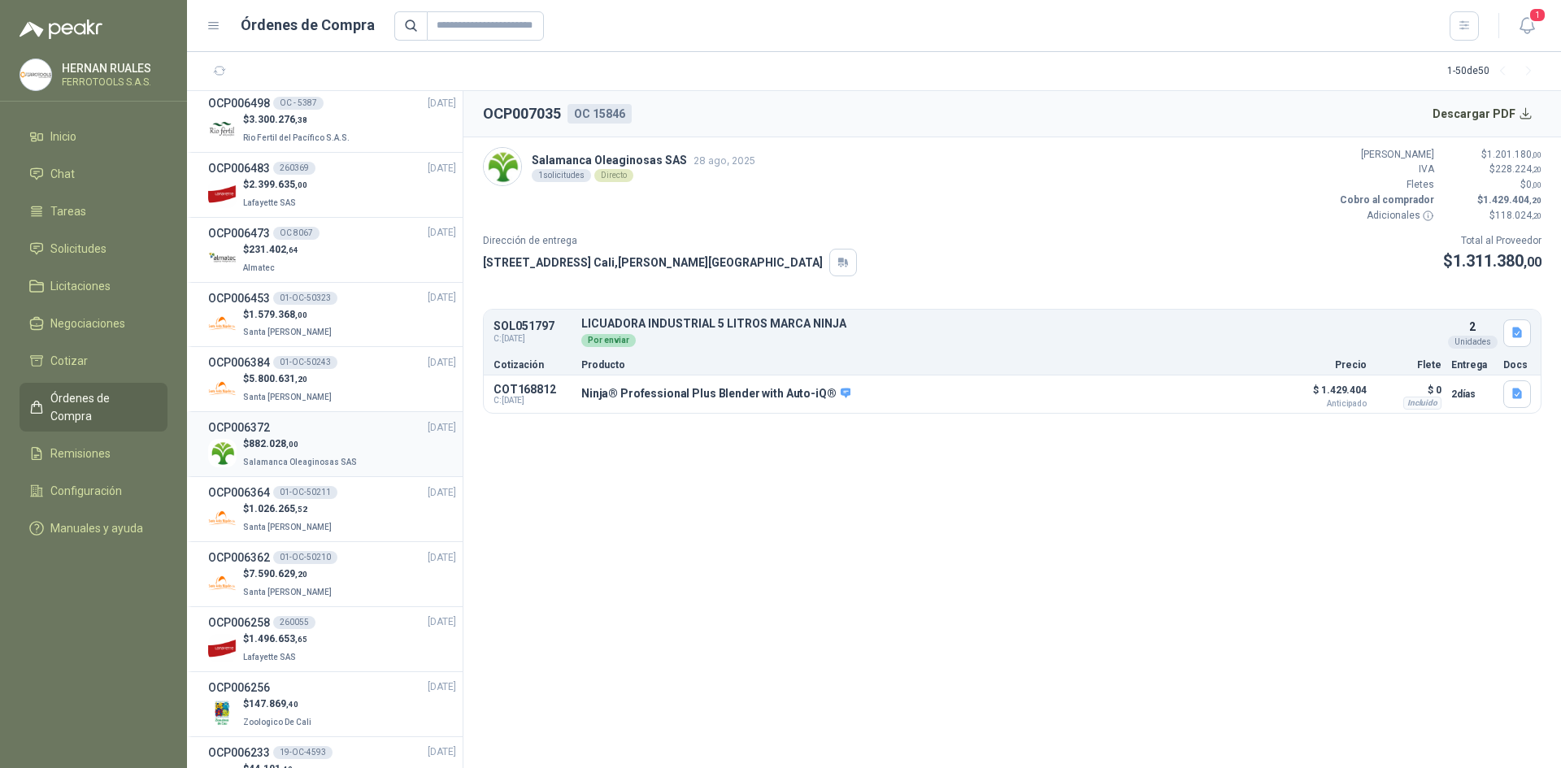
click at [313, 464] on span "Salamanca Oleaginosas SAS" at bounding box center [300, 462] width 114 height 9
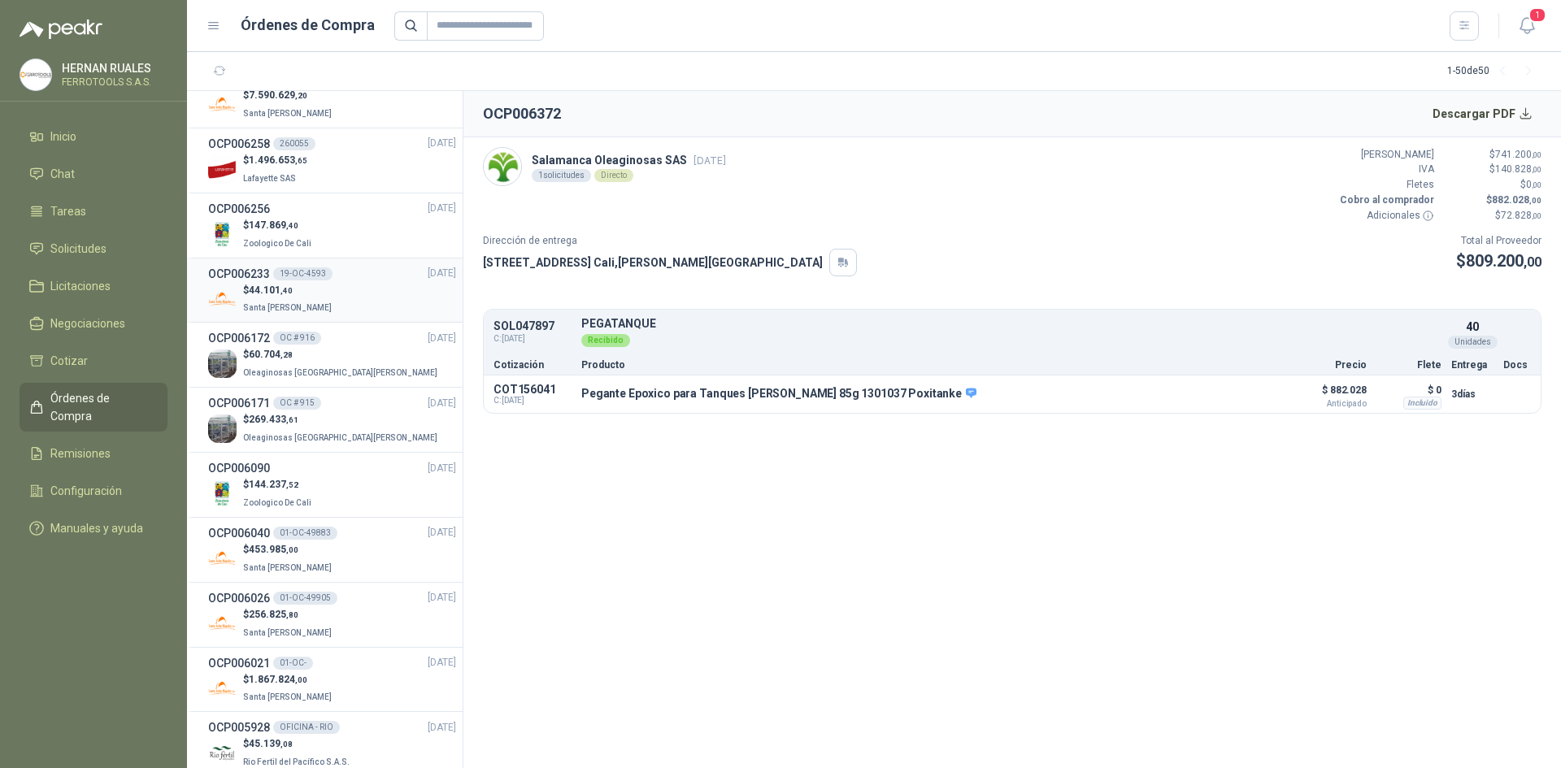
scroll to position [2114, 0]
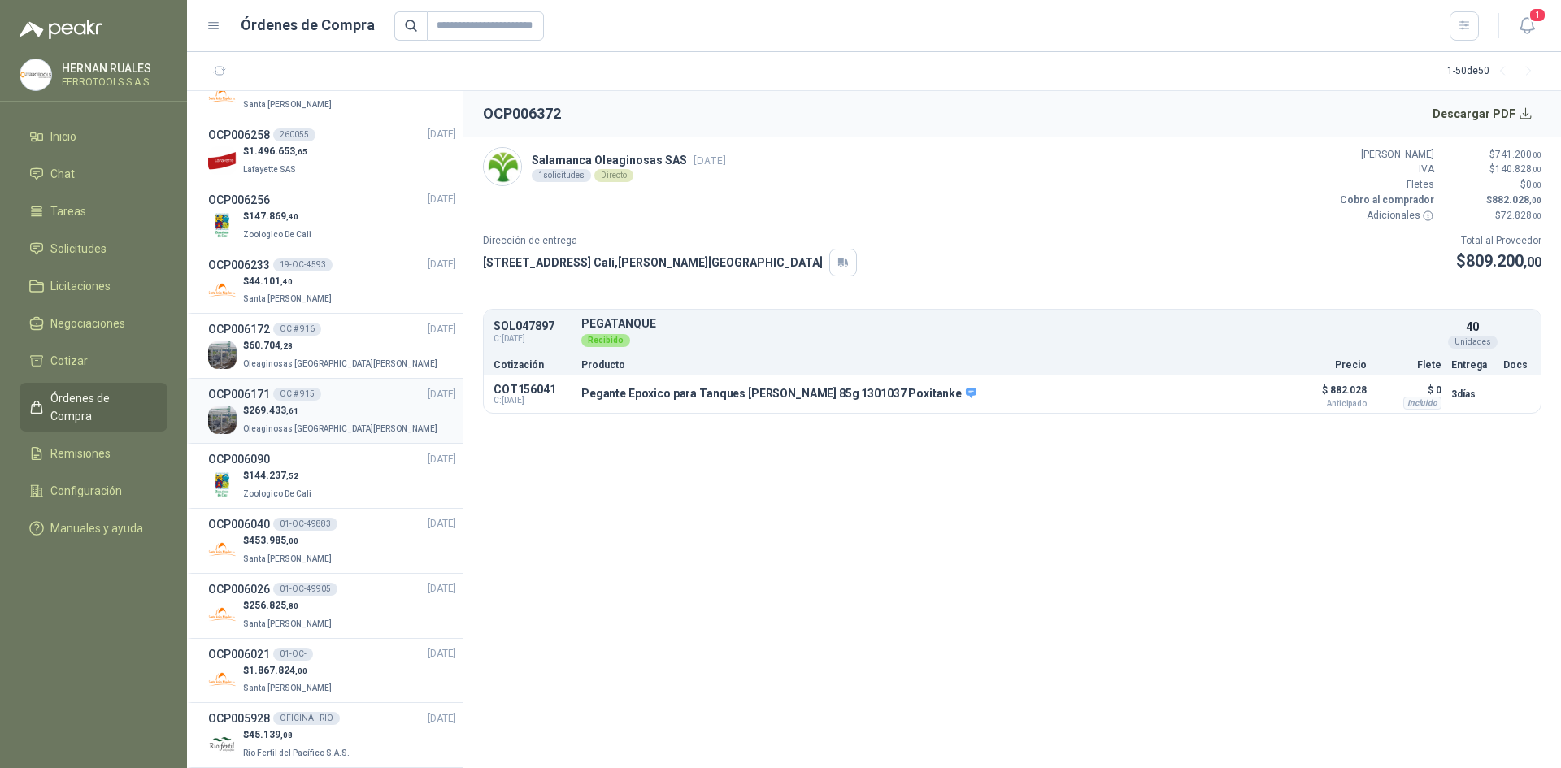
click at [350, 408] on div "$ 269.433 ,61 Oleaginosas [GEOGRAPHIC_DATA][PERSON_NAME]" at bounding box center [332, 419] width 248 height 33
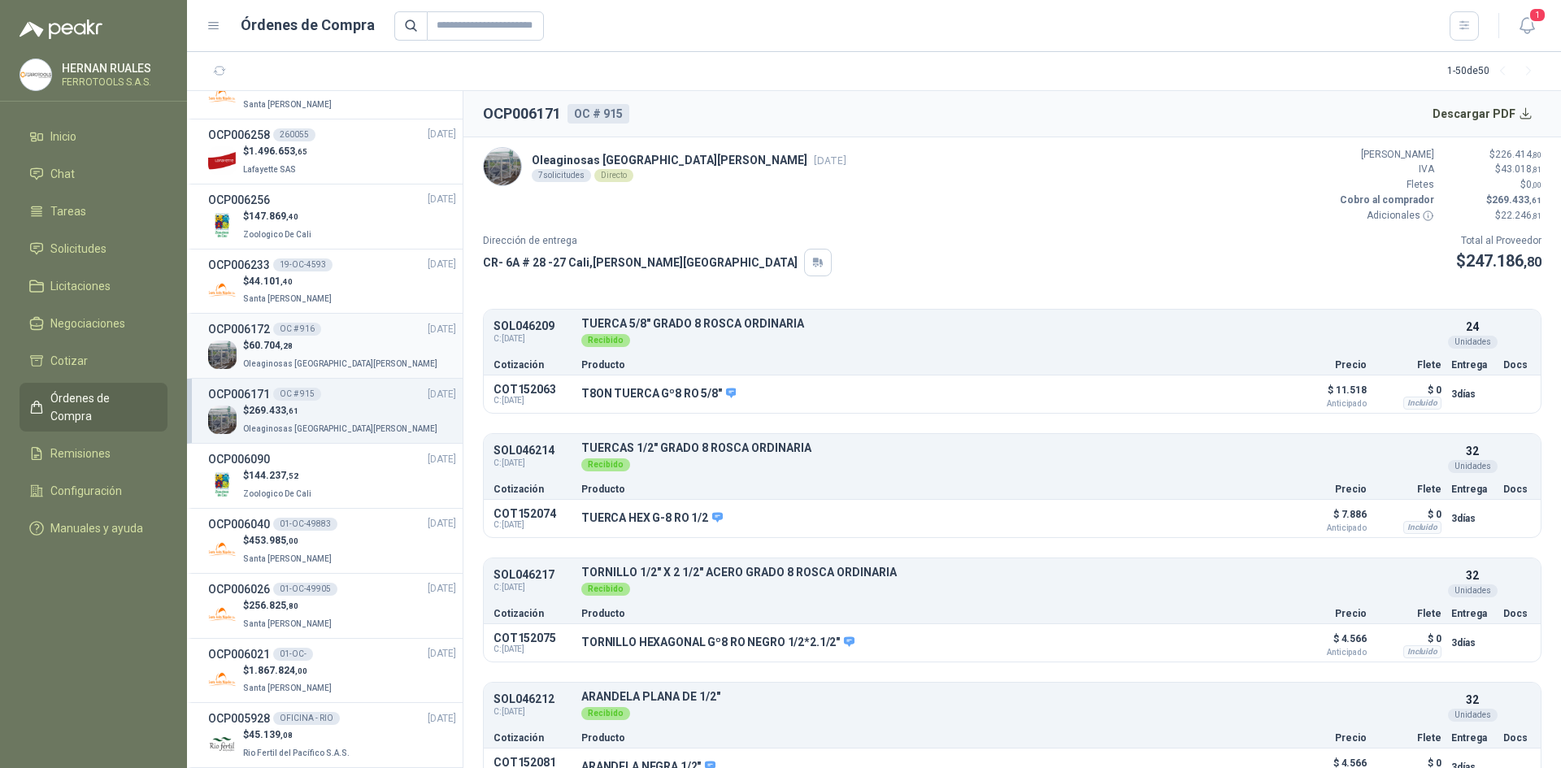
click at [326, 353] on p "$ 60.704 ,28" at bounding box center [342, 345] width 198 height 15
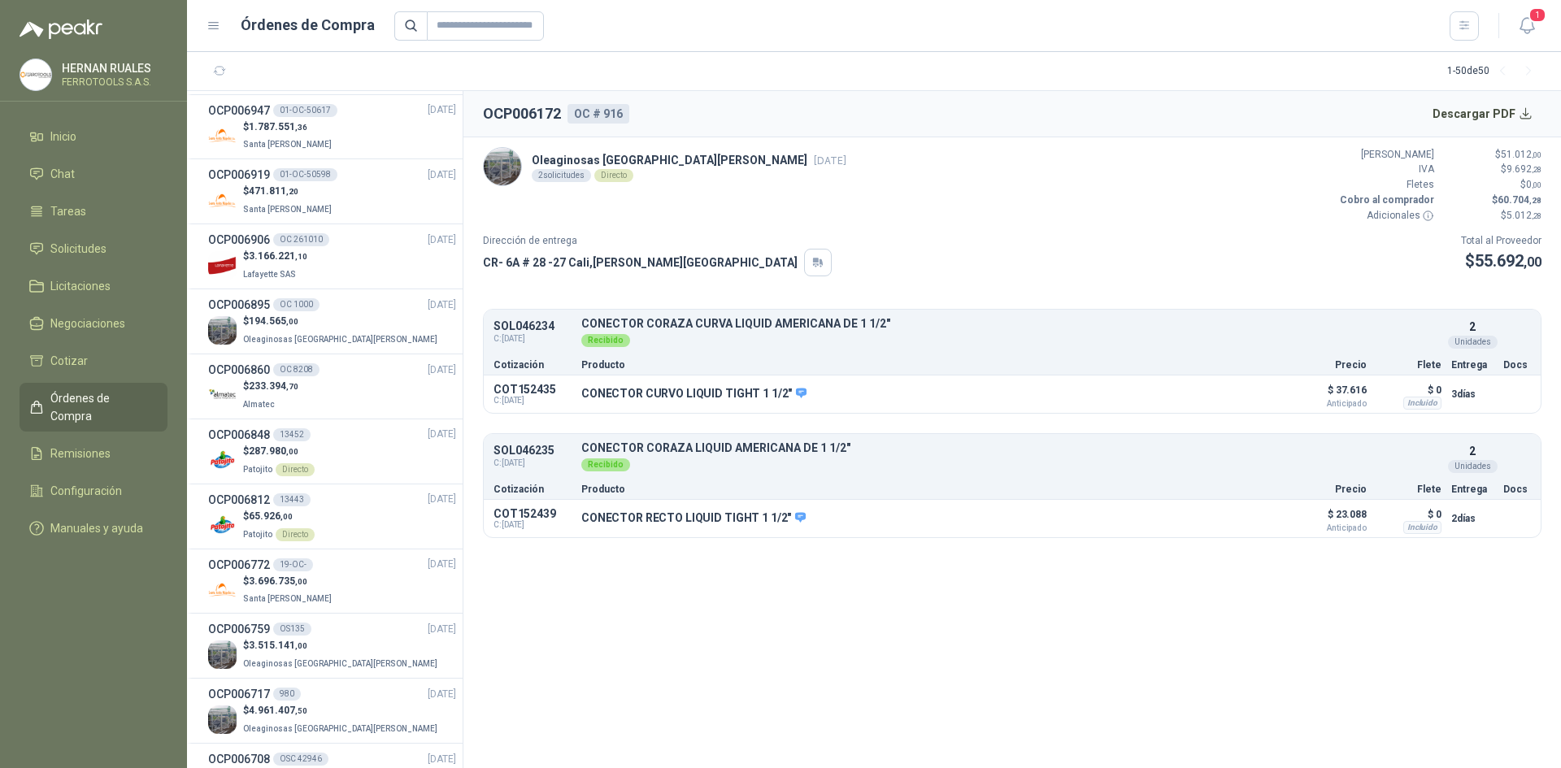
scroll to position [651, 0]
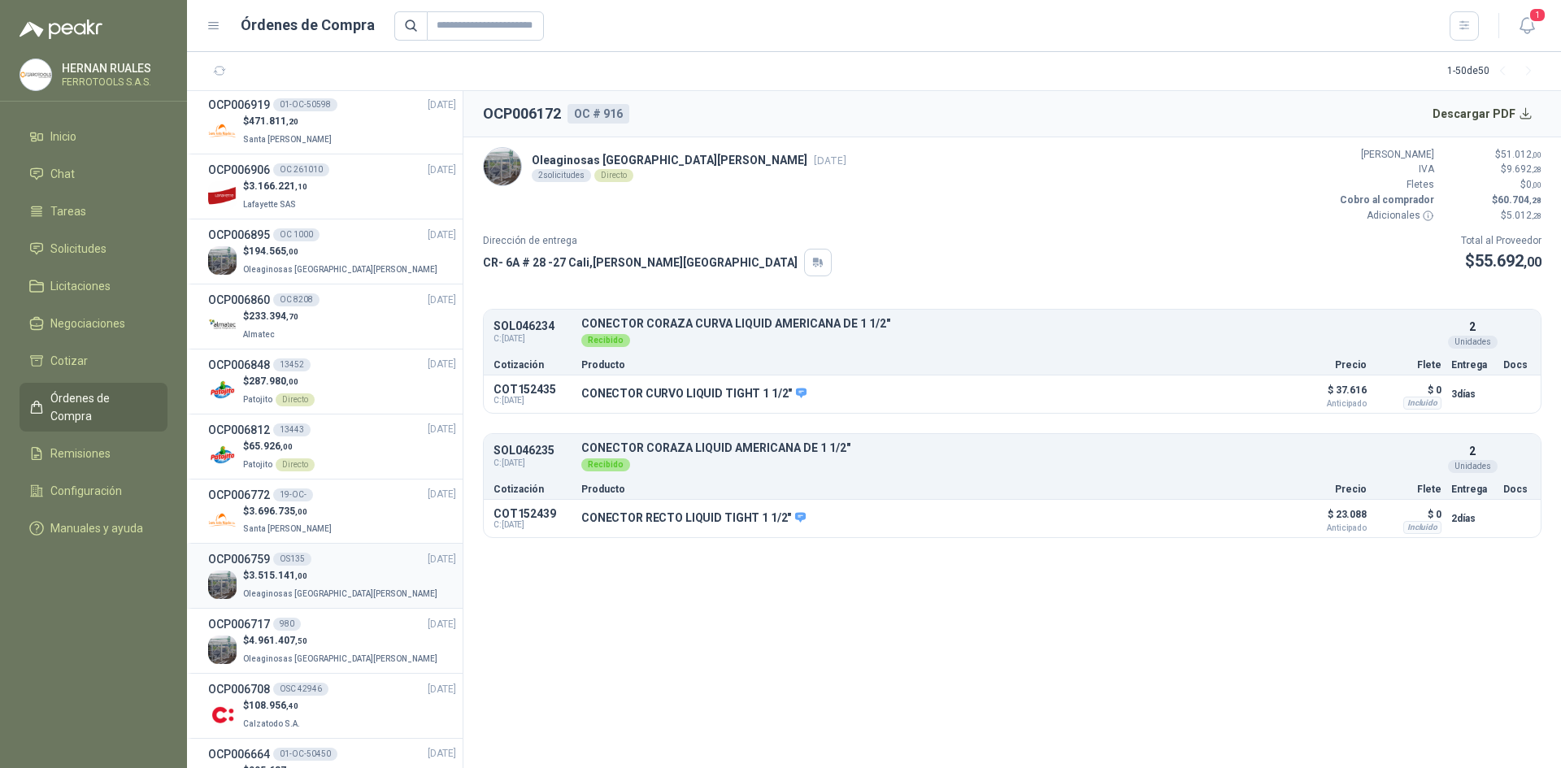
click at [355, 570] on div "$ 3.515.141 ,00 Oleaginosas [GEOGRAPHIC_DATA][PERSON_NAME]" at bounding box center [332, 584] width 248 height 33
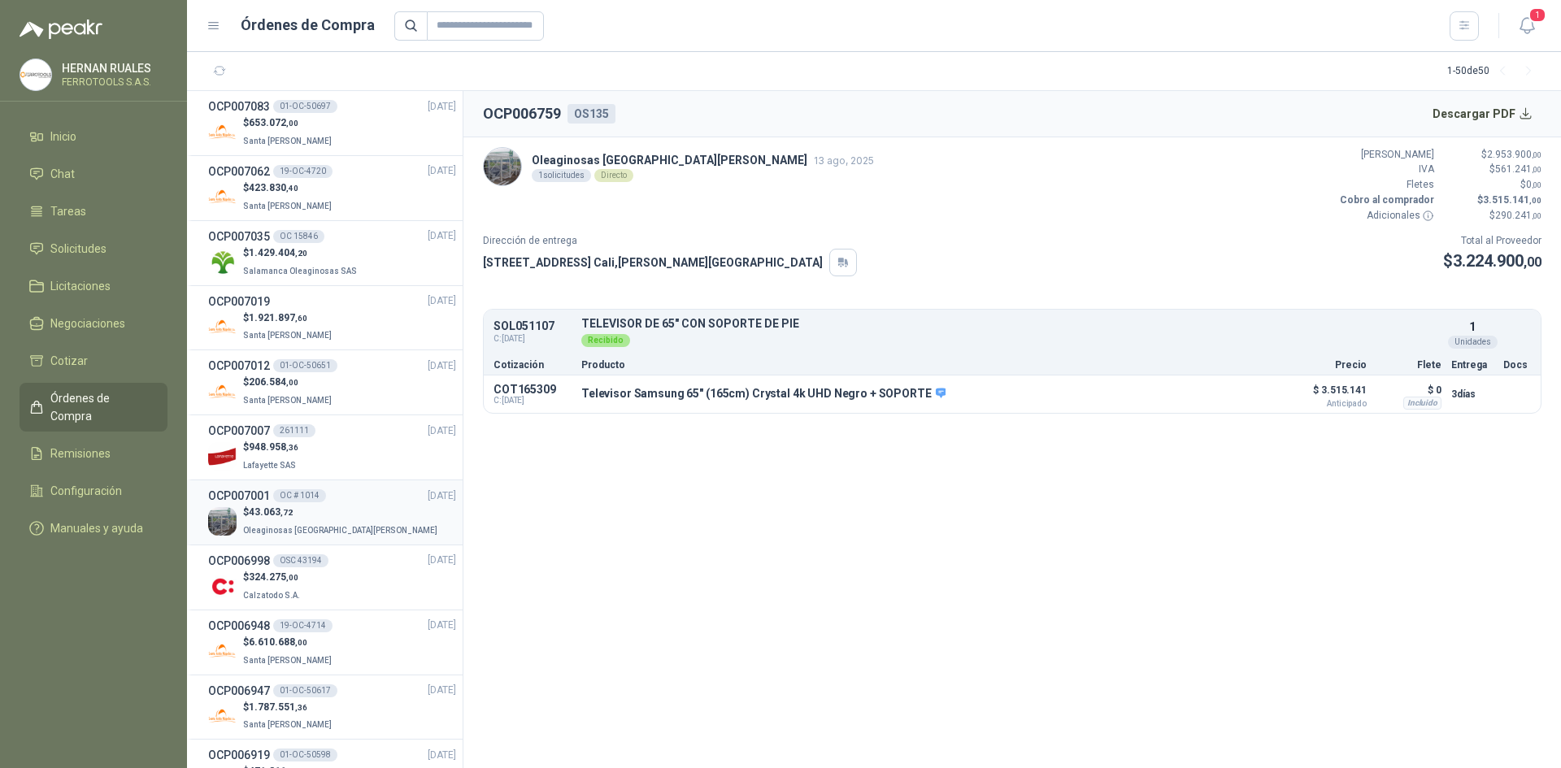
click at [338, 500] on div "OCP007001 OC # 1014 [DATE]" at bounding box center [332, 496] width 248 height 18
